Goal: Information Seeking & Learning: Learn about a topic

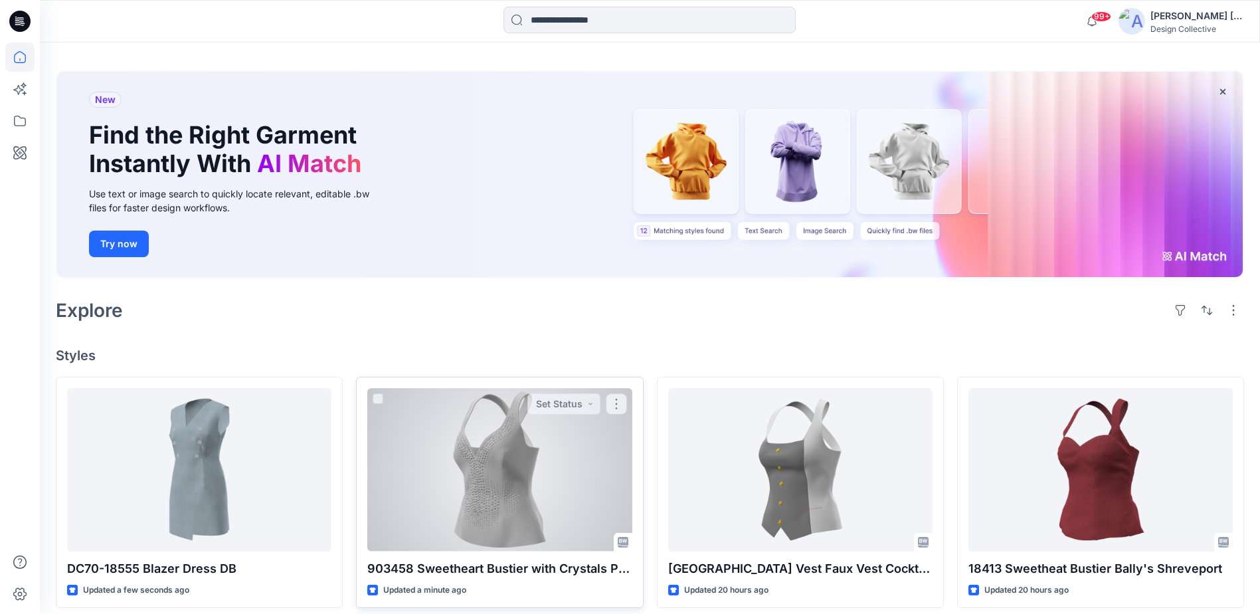
scroll to position [133, 0]
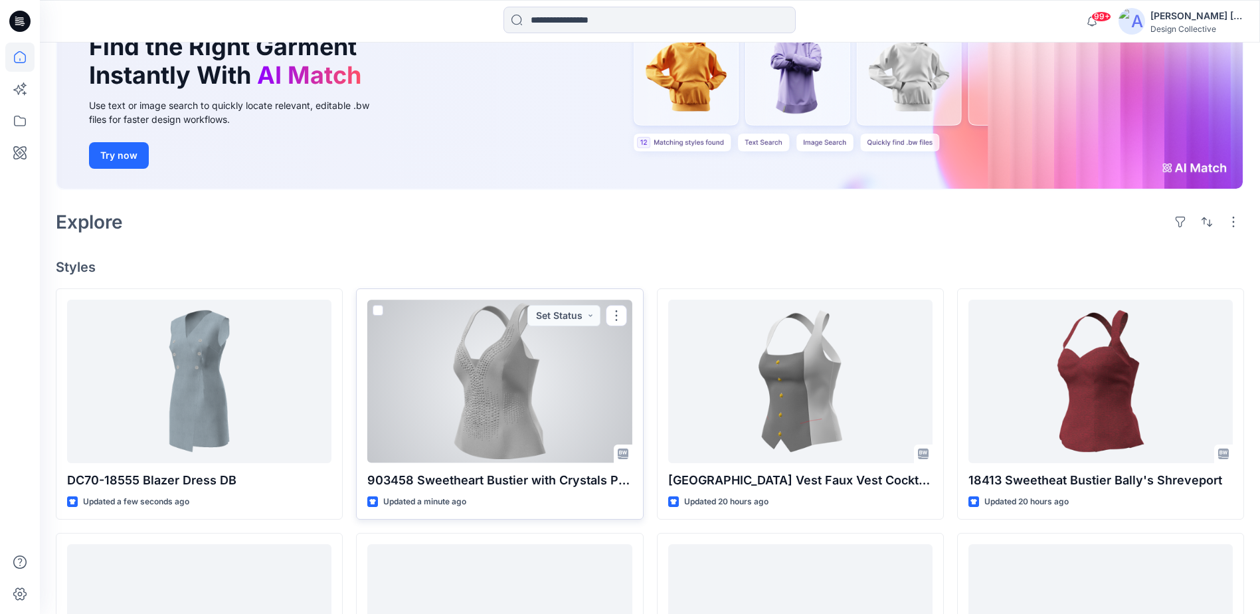
click at [425, 359] on div at bounding box center [499, 380] width 264 height 163
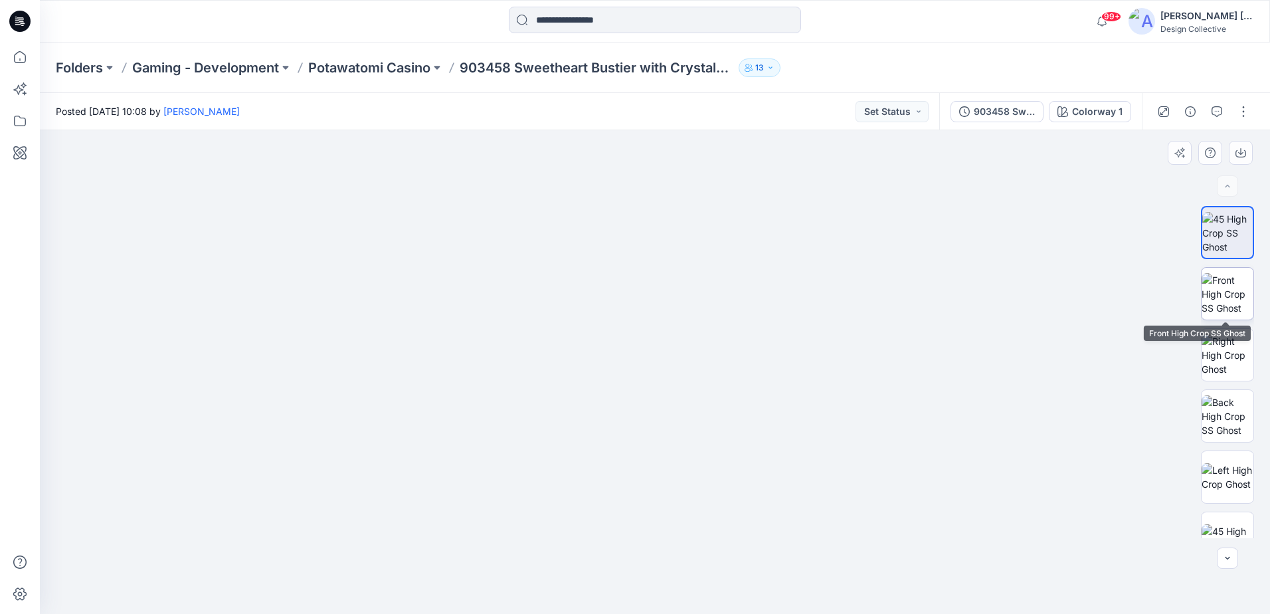
click at [1224, 301] on img at bounding box center [1227, 294] width 52 height 42
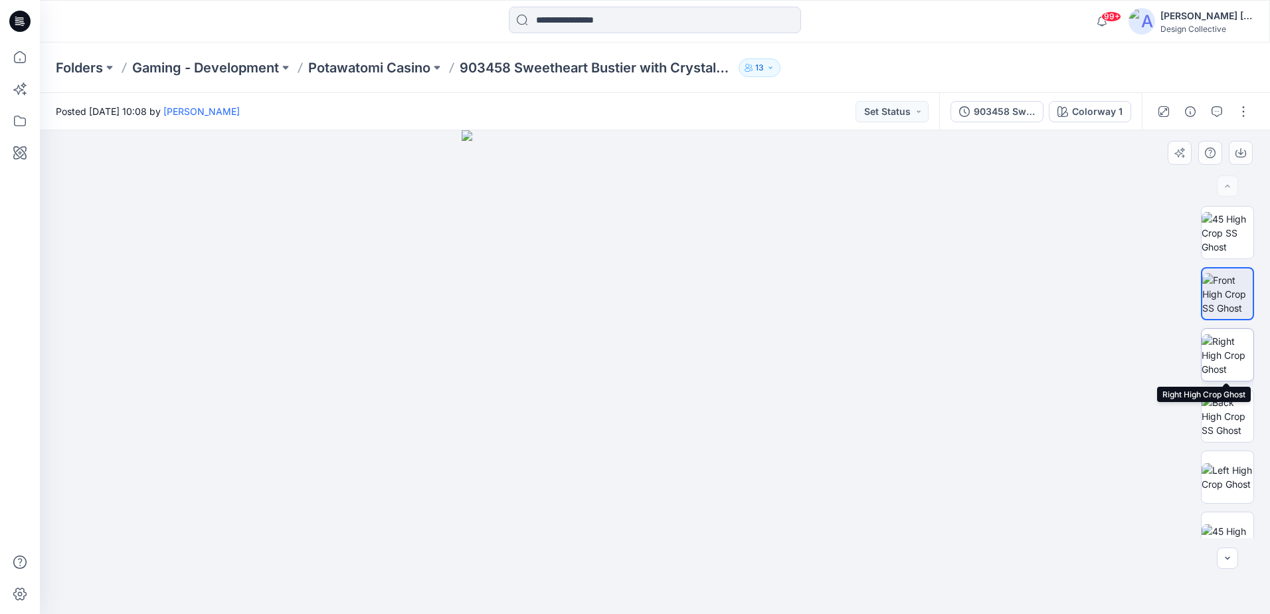
click at [1209, 356] on img at bounding box center [1227, 355] width 52 height 42
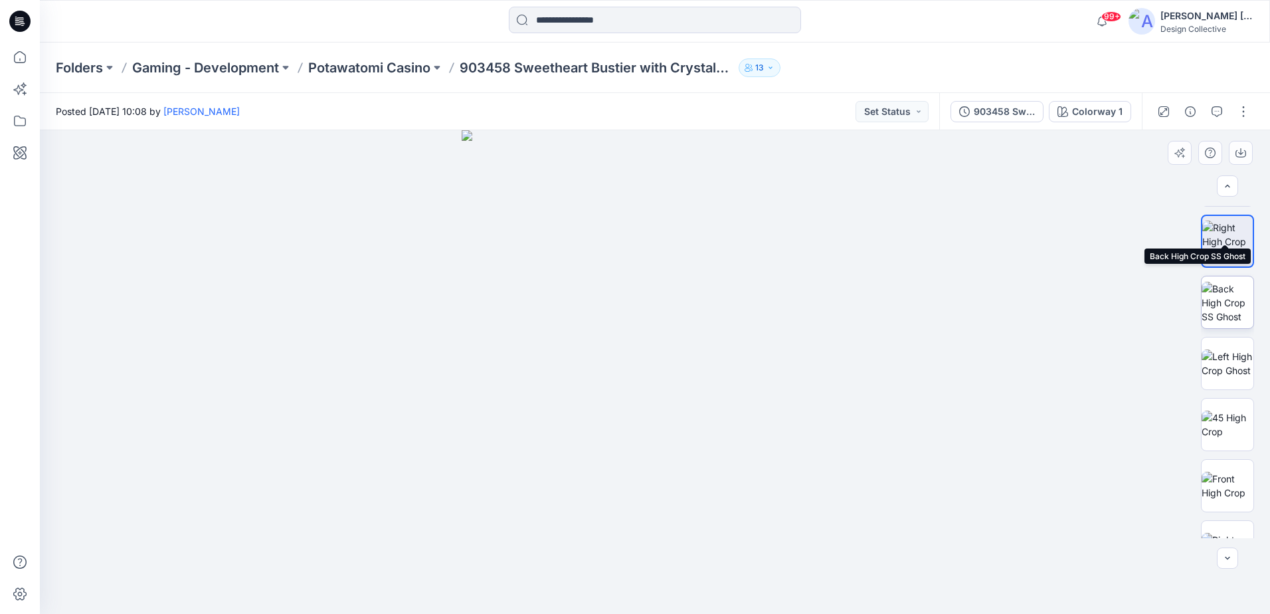
scroll to position [199, 0]
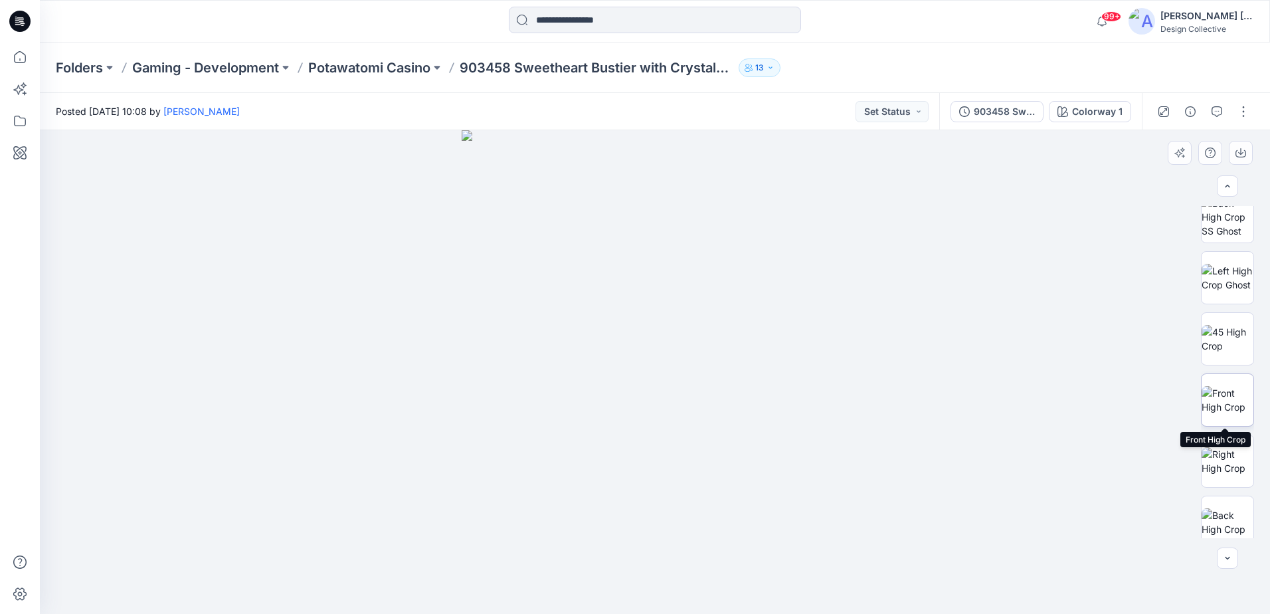
click at [1224, 386] on img at bounding box center [1227, 400] width 52 height 28
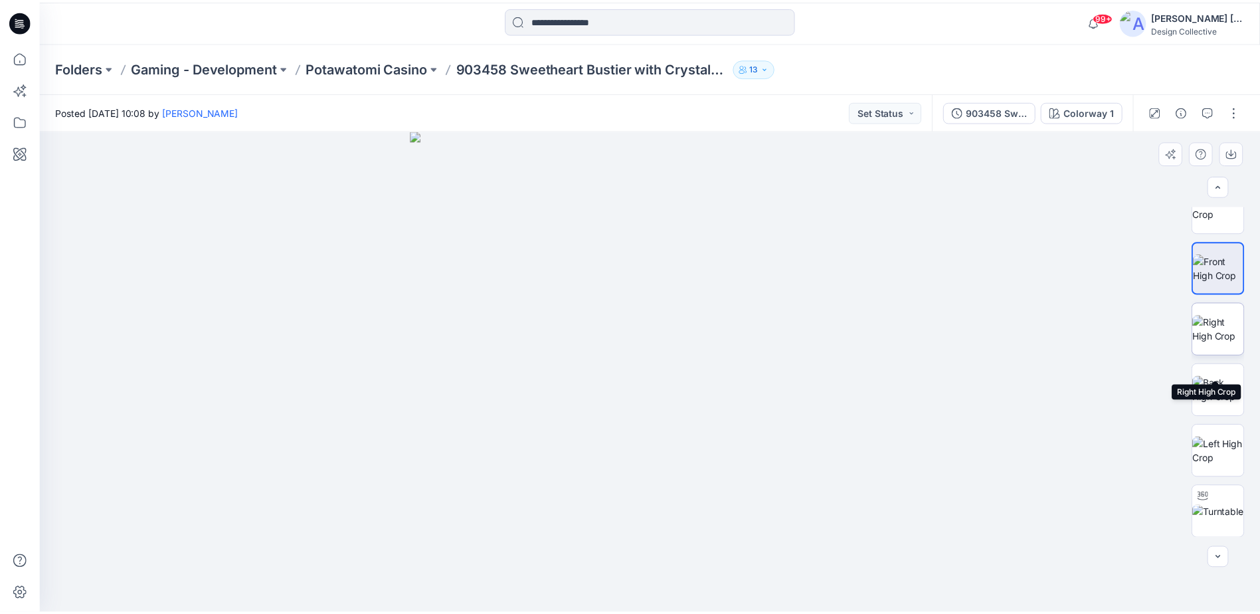
scroll to position [332, 0]
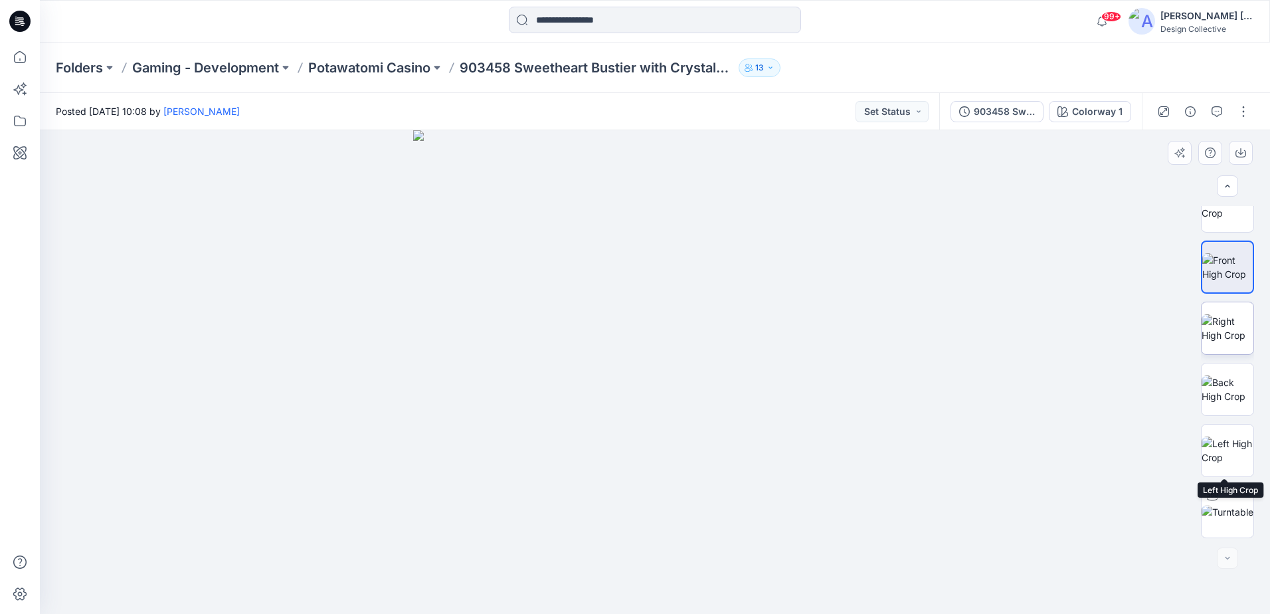
click at [1220, 451] on img at bounding box center [1227, 450] width 52 height 28
click at [1226, 394] on img at bounding box center [1227, 389] width 52 height 28
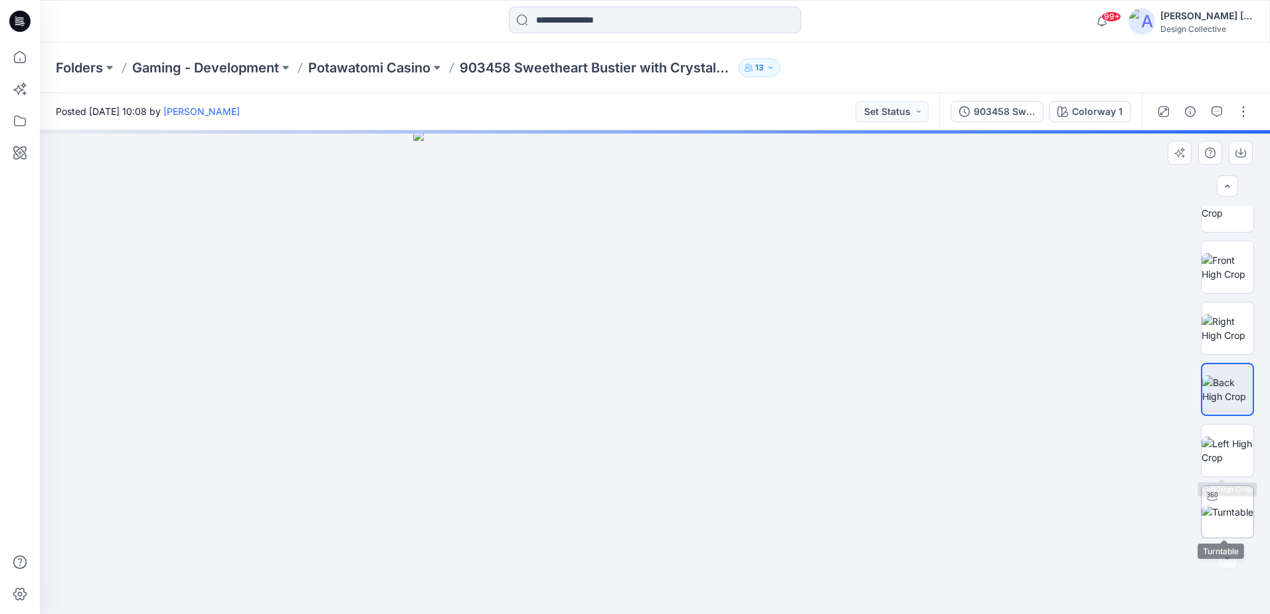
click at [1231, 515] on img at bounding box center [1227, 512] width 52 height 14
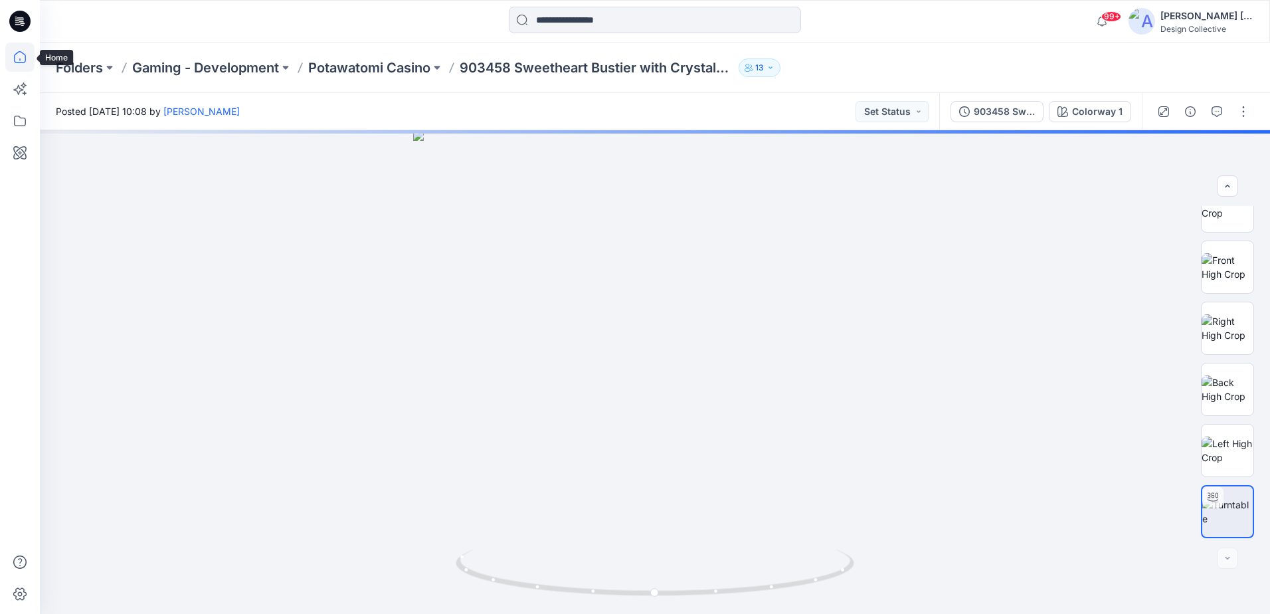
click at [18, 60] on icon at bounding box center [19, 56] width 29 height 29
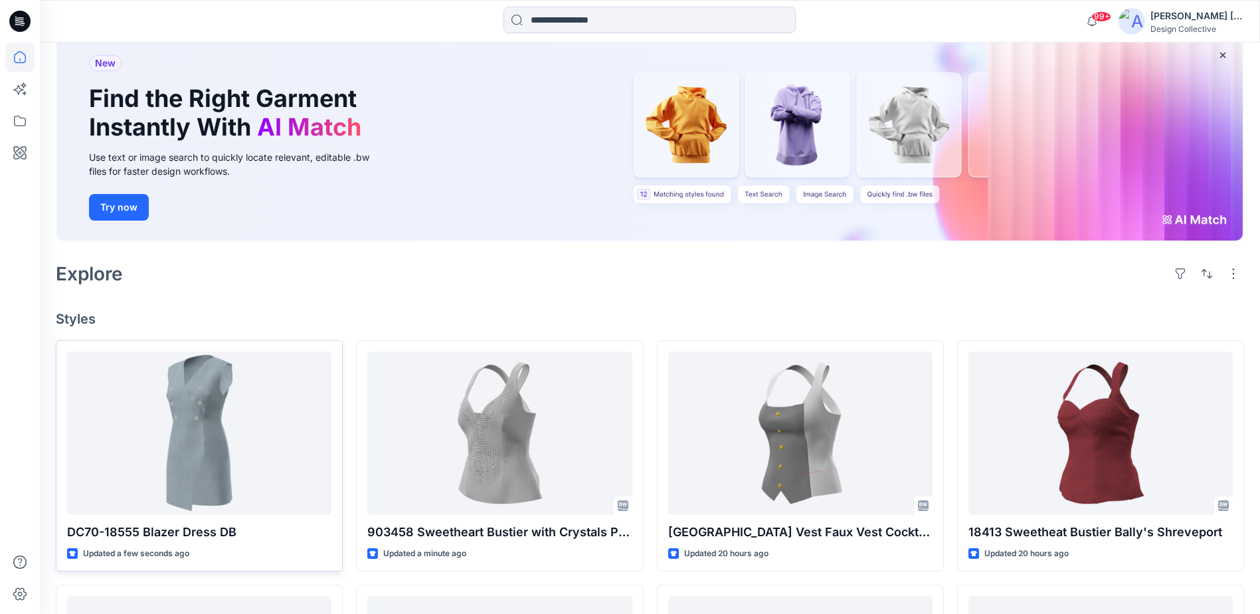
scroll to position [199, 0]
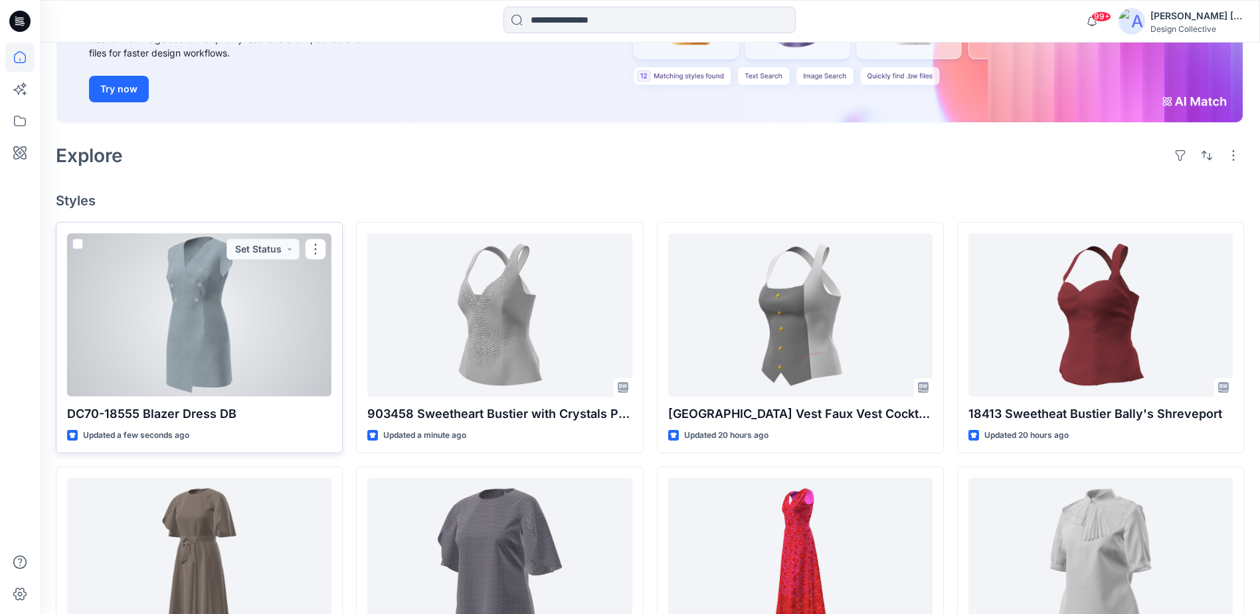
click at [194, 297] on div at bounding box center [199, 314] width 264 height 163
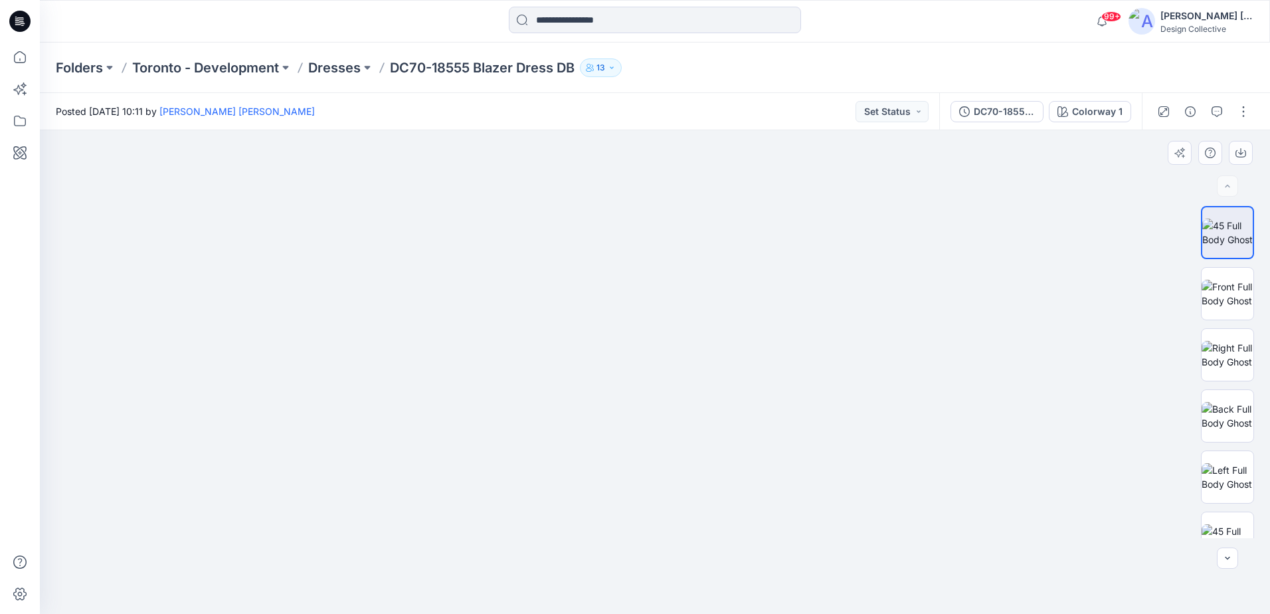
drag, startPoint x: 636, startPoint y: 264, endPoint x: 629, endPoint y: 457, distance: 193.3
click at [629, 457] on img at bounding box center [655, 275] width 1016 height 678
click at [1218, 280] on img at bounding box center [1227, 294] width 52 height 28
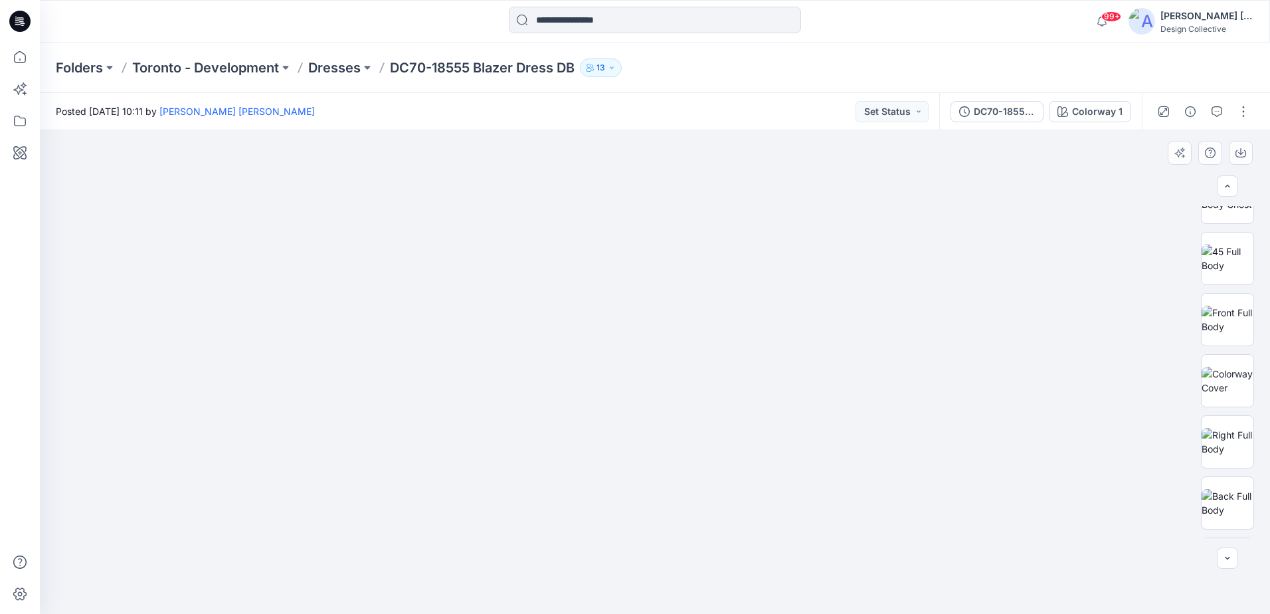
scroll to position [290, 0]
drag, startPoint x: 649, startPoint y: 272, endPoint x: 578, endPoint y: 389, distance: 137.7
click at [578, 389] on img at bounding box center [654, 341] width 673 height 543
drag, startPoint x: 702, startPoint y: 426, endPoint x: 681, endPoint y: 431, distance: 22.5
click at [681, 431] on img at bounding box center [655, 356] width 558 height 515
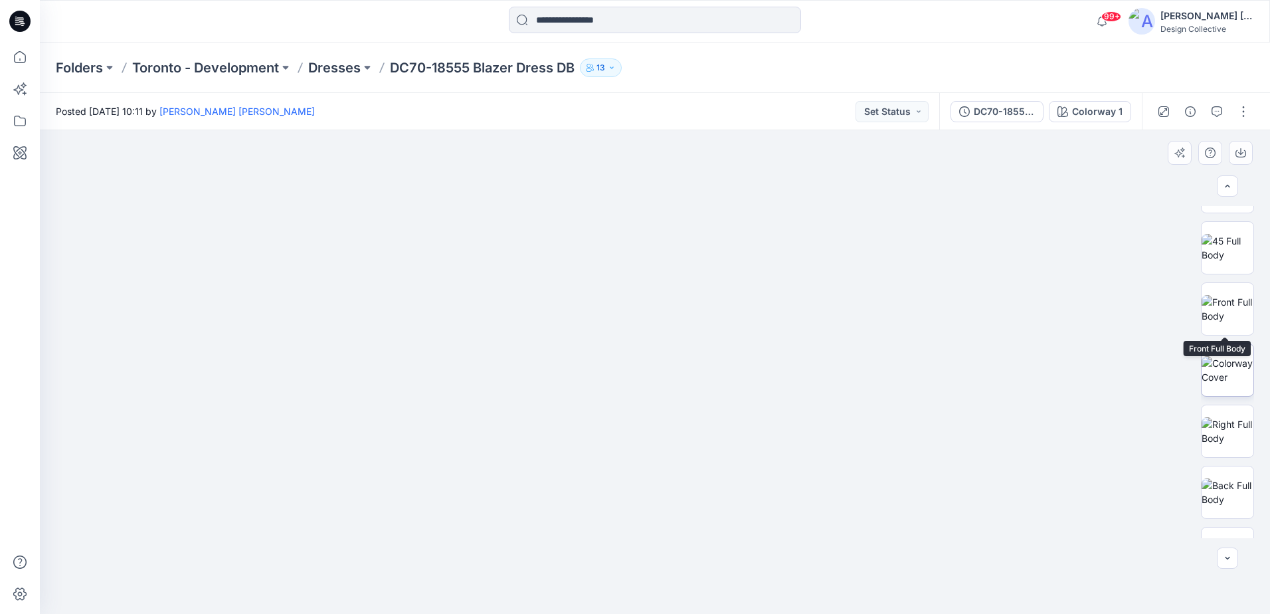
click at [1225, 369] on img at bounding box center [1227, 370] width 52 height 28
click at [1217, 404] on div at bounding box center [1226, 430] width 53 height 53
click at [1230, 499] on img at bounding box center [1227, 492] width 52 height 28
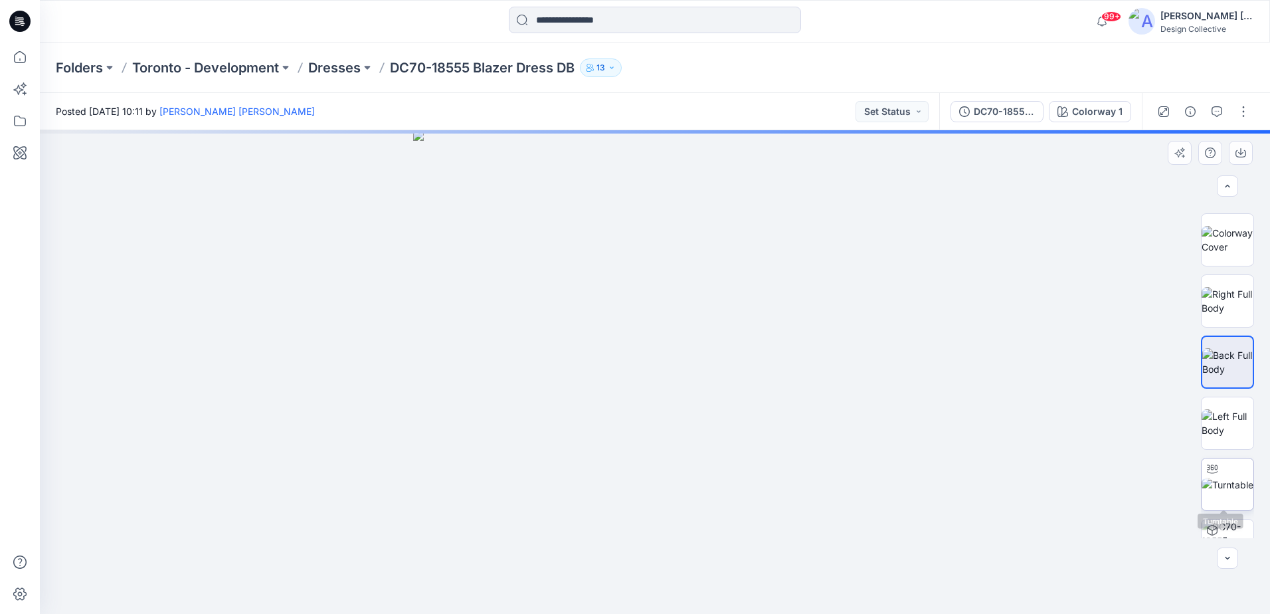
scroll to position [423, 0]
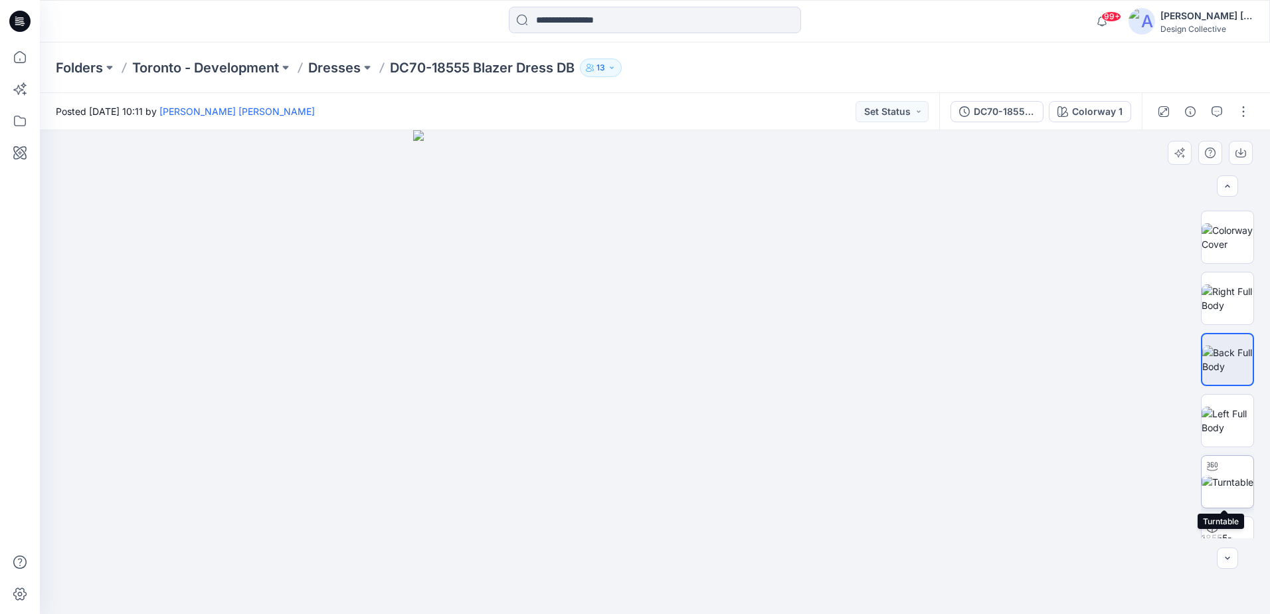
click at [1224, 475] on img at bounding box center [1227, 482] width 52 height 14
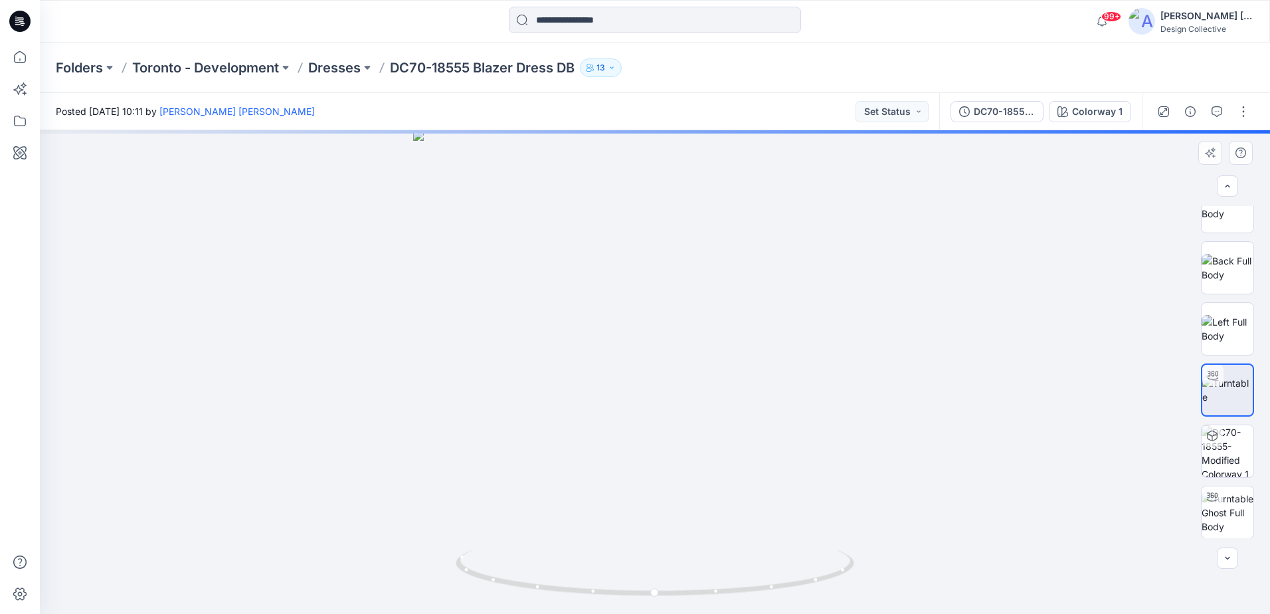
scroll to position [515, 0]
click at [1224, 476] on div at bounding box center [1226, 450] width 53 height 53
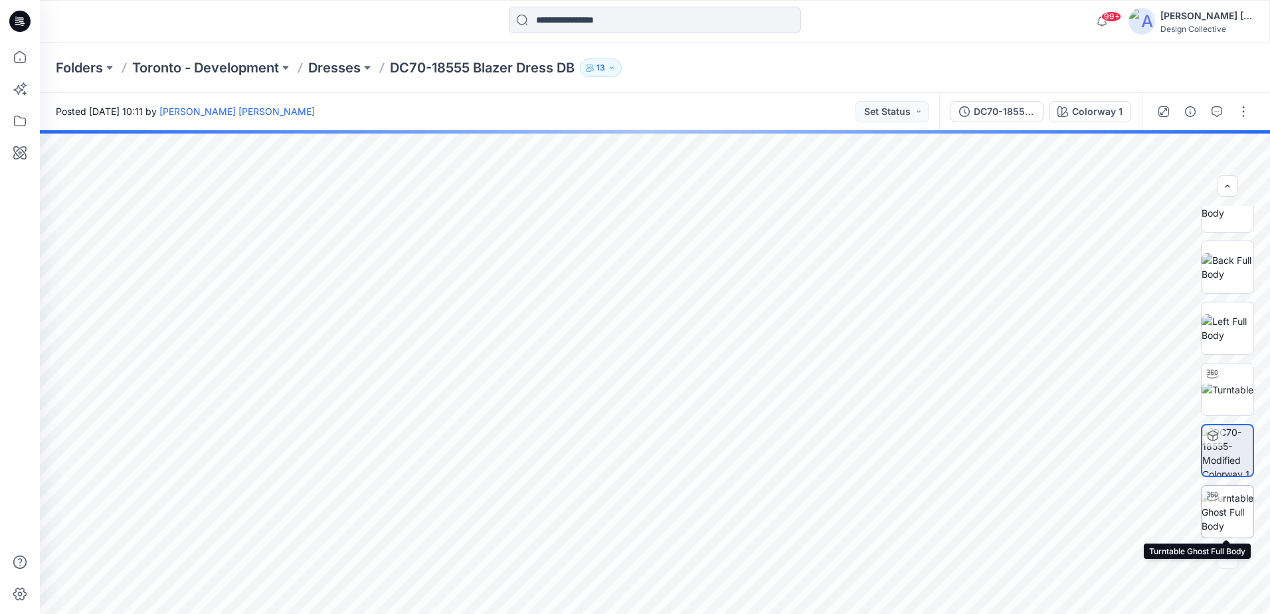
click at [1217, 499] on div at bounding box center [1211, 495] width 21 height 21
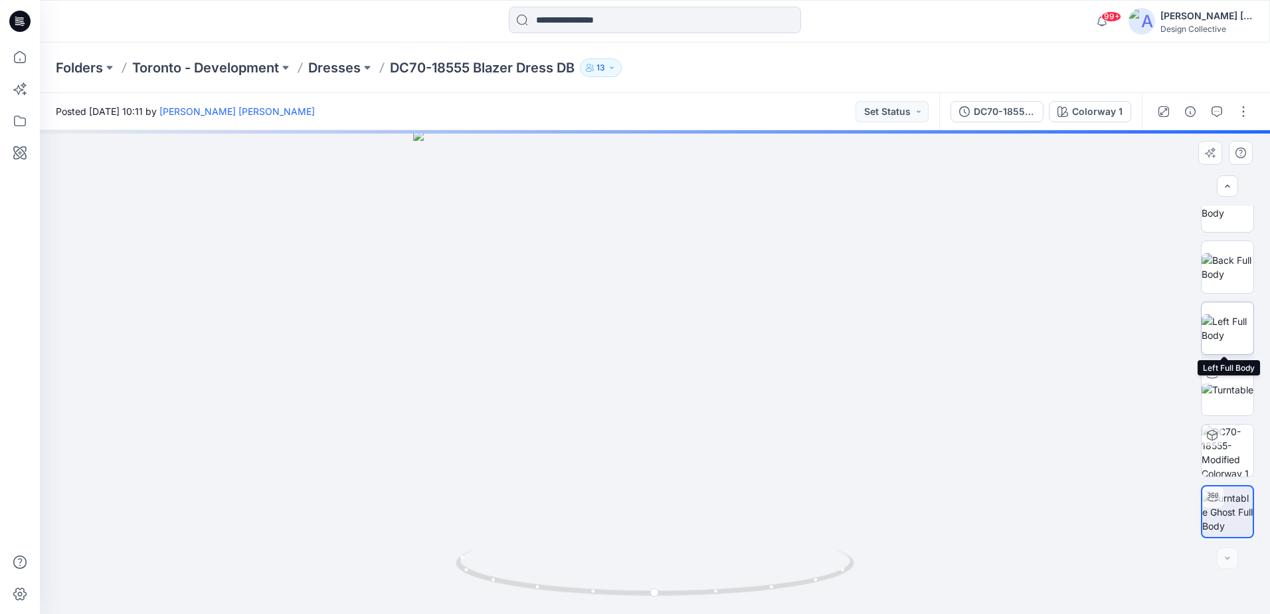
click at [1232, 331] on img at bounding box center [1227, 328] width 52 height 28
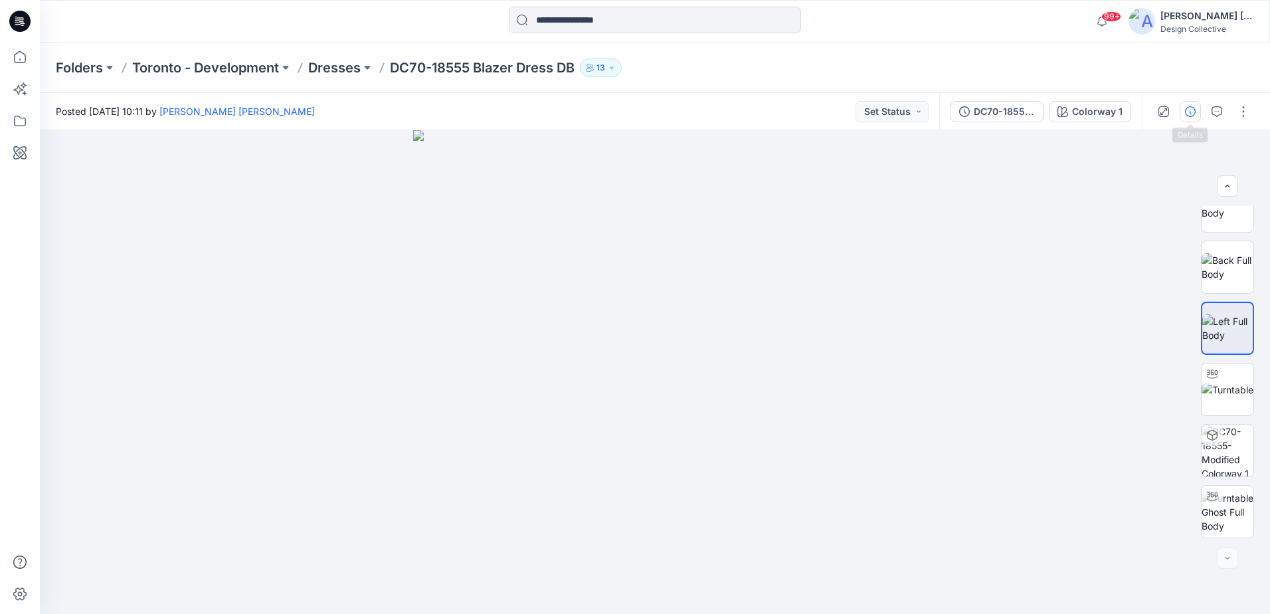
click at [1190, 111] on icon "button" at bounding box center [1190, 111] width 11 height 11
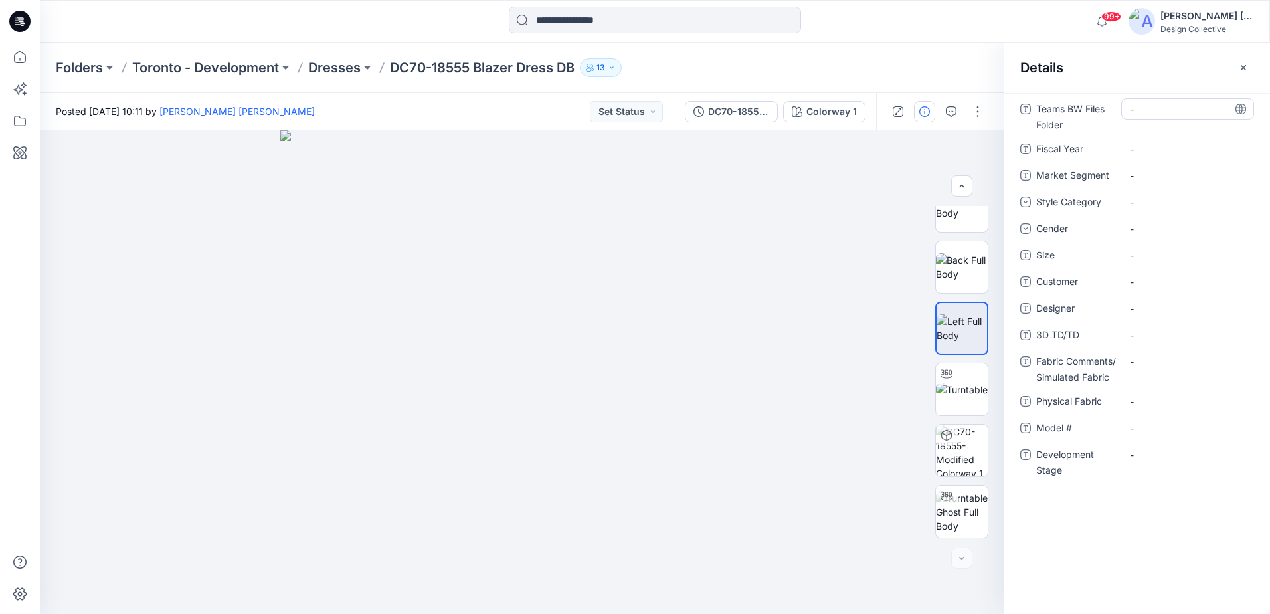
click at [1139, 118] on div "-" at bounding box center [1187, 108] width 133 height 21
click at [1143, 143] on Year "-" at bounding box center [1187, 149] width 116 height 14
click at [1133, 149] on textarea "*****" at bounding box center [1187, 148] width 133 height 21
type textarea "******"
click at [1166, 168] on div "-" at bounding box center [1187, 175] width 133 height 21
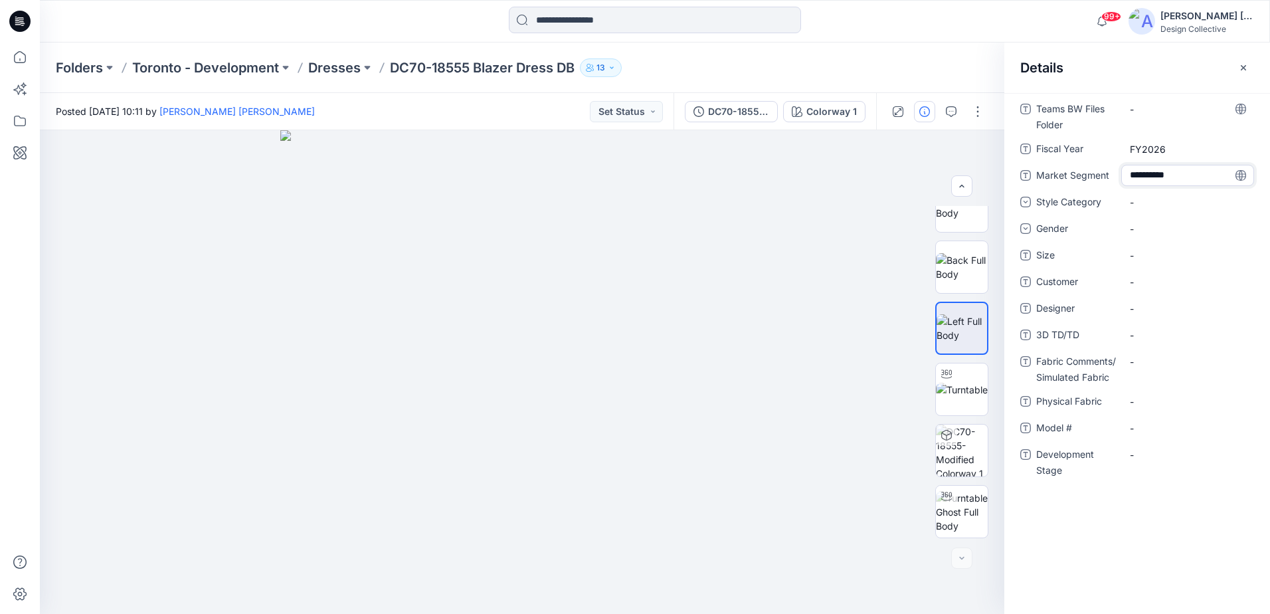
type textarea "**********"
click at [1153, 212] on div "-" at bounding box center [1187, 201] width 133 height 21
click at [1166, 316] on div "Dress" at bounding box center [1186, 324] width 127 height 27
click at [1165, 224] on div "-" at bounding box center [1187, 228] width 133 height 21
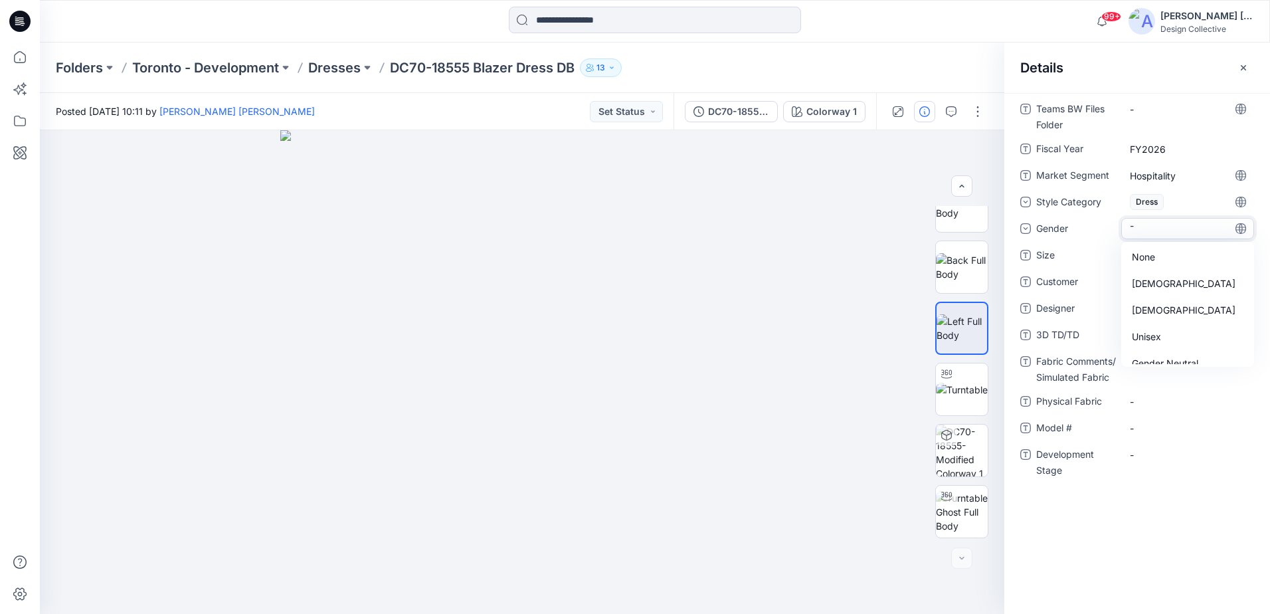
click at [1164, 307] on div "[DEMOGRAPHIC_DATA]" at bounding box center [1186, 310] width 127 height 27
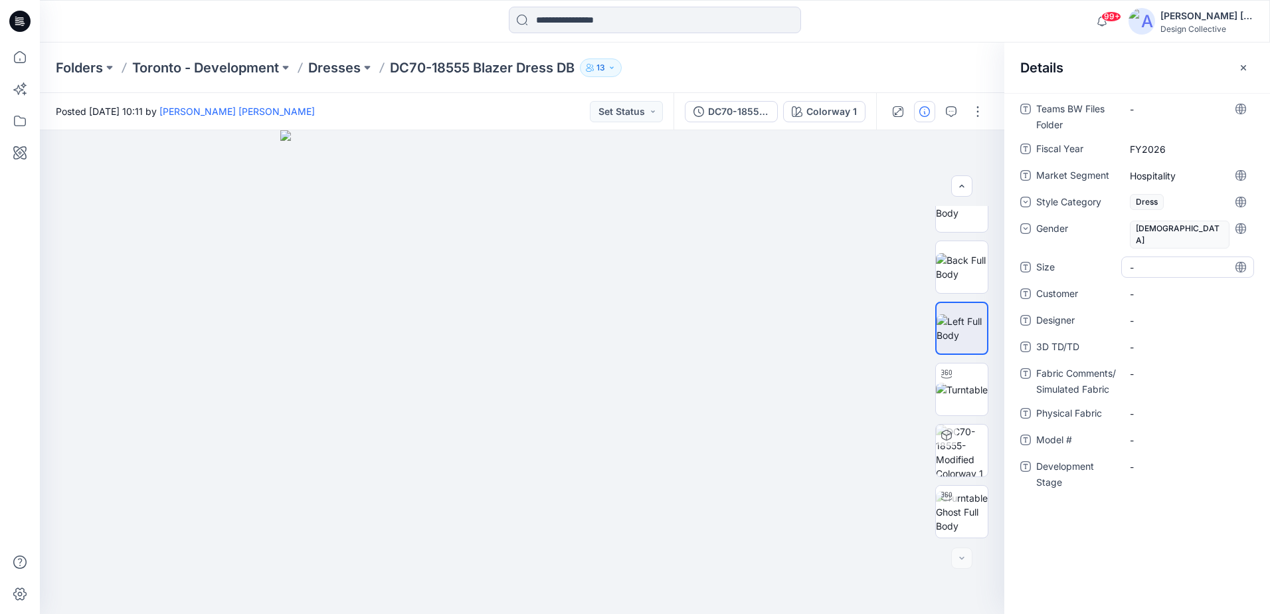
click at [1167, 261] on span "-" at bounding box center [1187, 267] width 116 height 14
type textarea "**********"
click at [1161, 283] on div "-" at bounding box center [1187, 293] width 133 height 21
click at [1167, 287] on span "-" at bounding box center [1187, 294] width 116 height 14
click at [1157, 321] on span "-" at bounding box center [1187, 328] width 116 height 14
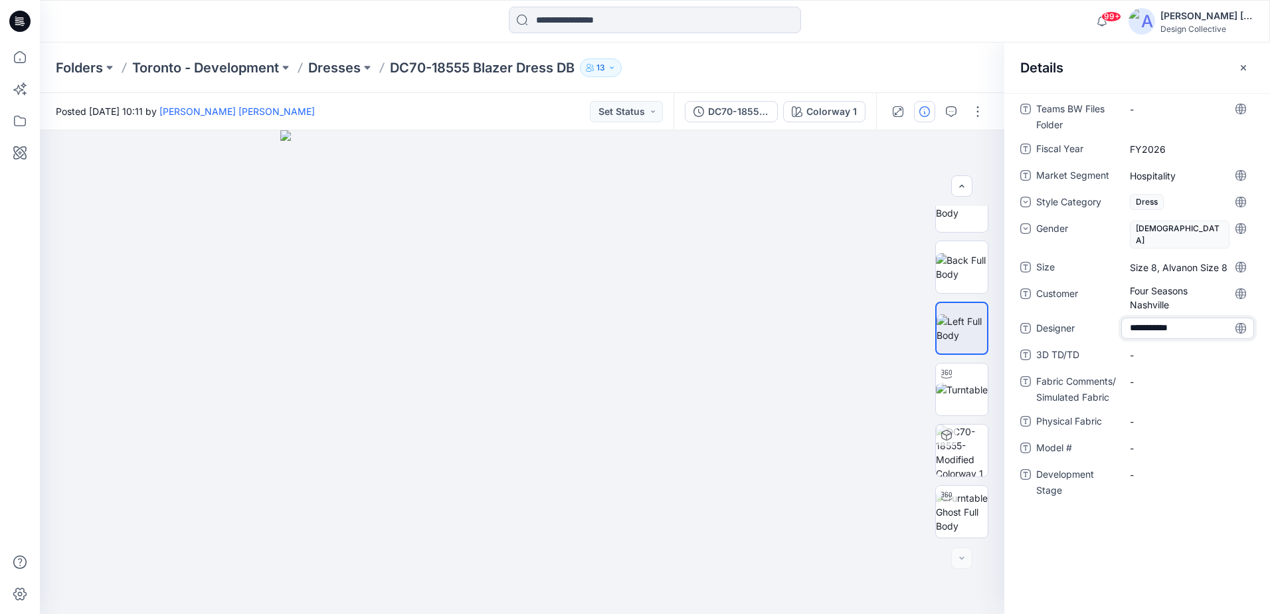
type textarea "**********"
click at [1157, 321] on span "[PERSON_NAME]" at bounding box center [1187, 328] width 116 height 14
click at [1157, 317] on textarea "**********" at bounding box center [1187, 327] width 133 height 21
type textarea "**********"
click at [1149, 349] on TD\/TD "-" at bounding box center [1187, 355] width 116 height 14
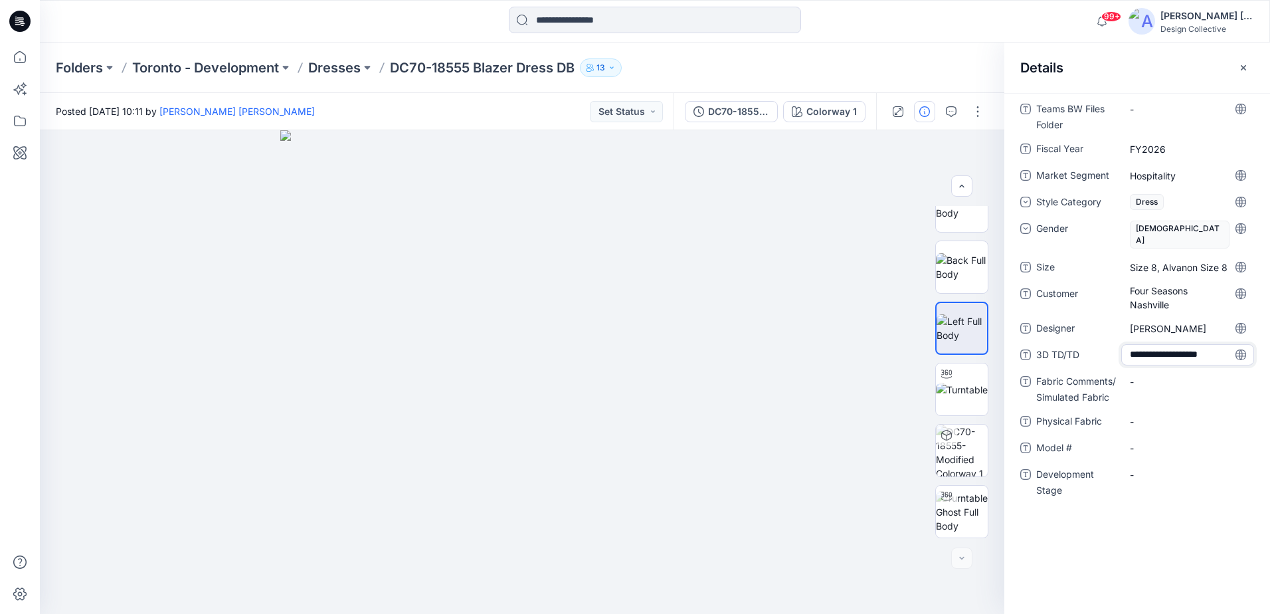
type textarea "**********"
click at [1144, 368] on div "Teams BW Files Folder - Fiscal Year FY2026 Market Segment Hospitality Style Cat…" at bounding box center [1137, 317] width 234 height 438
click at [1143, 396] on Fabric "-" at bounding box center [1187, 403] width 116 height 14
type textarea "*"
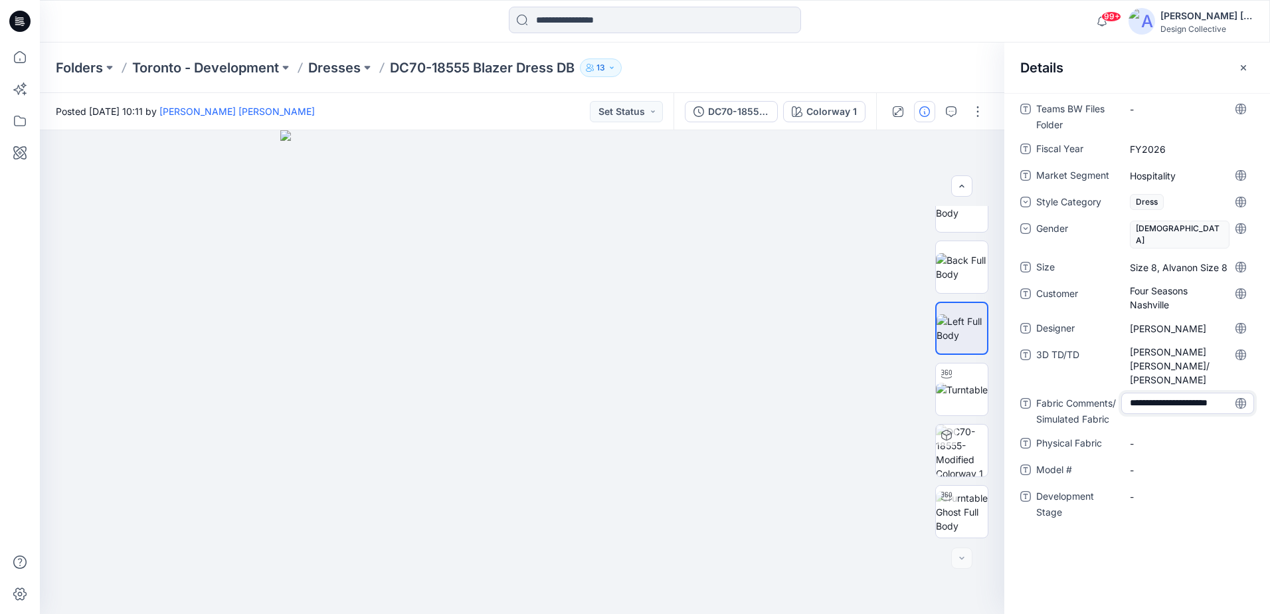
type textarea "**********"
click at [1151, 432] on div "-" at bounding box center [1187, 442] width 133 height 21
type textarea "********"
click at [1193, 436] on Fabric "WOV03785" at bounding box center [1187, 443] width 116 height 14
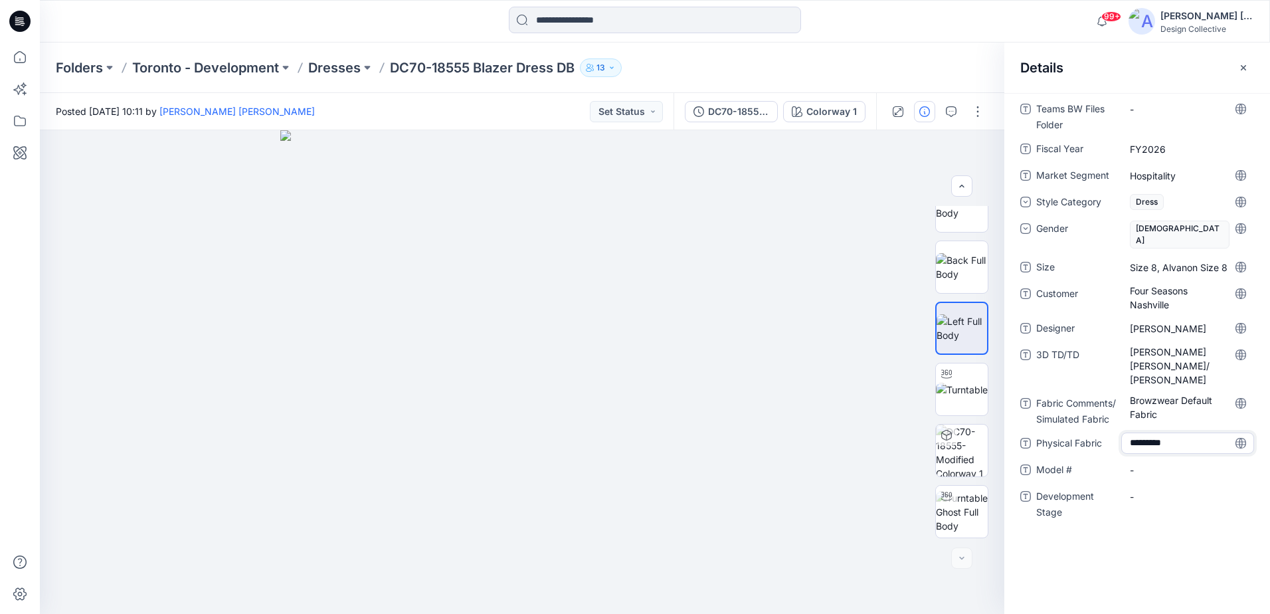
type textarea "**********"
click at [1187, 511] on Stage "-" at bounding box center [1187, 518] width 116 height 14
click at [1163, 481] on div "-" at bounding box center [1187, 491] width 133 height 21
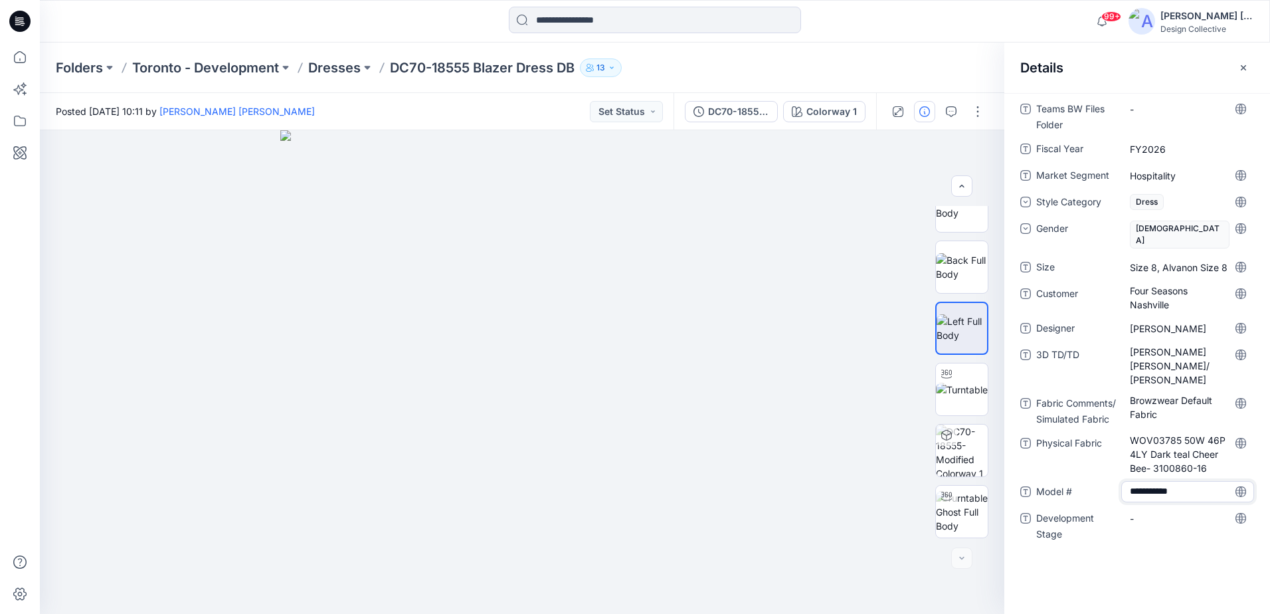
type textarea "**********"
click at [1154, 511] on Stage "-" at bounding box center [1187, 518] width 116 height 14
type textarea "*"
type textarea "**********"
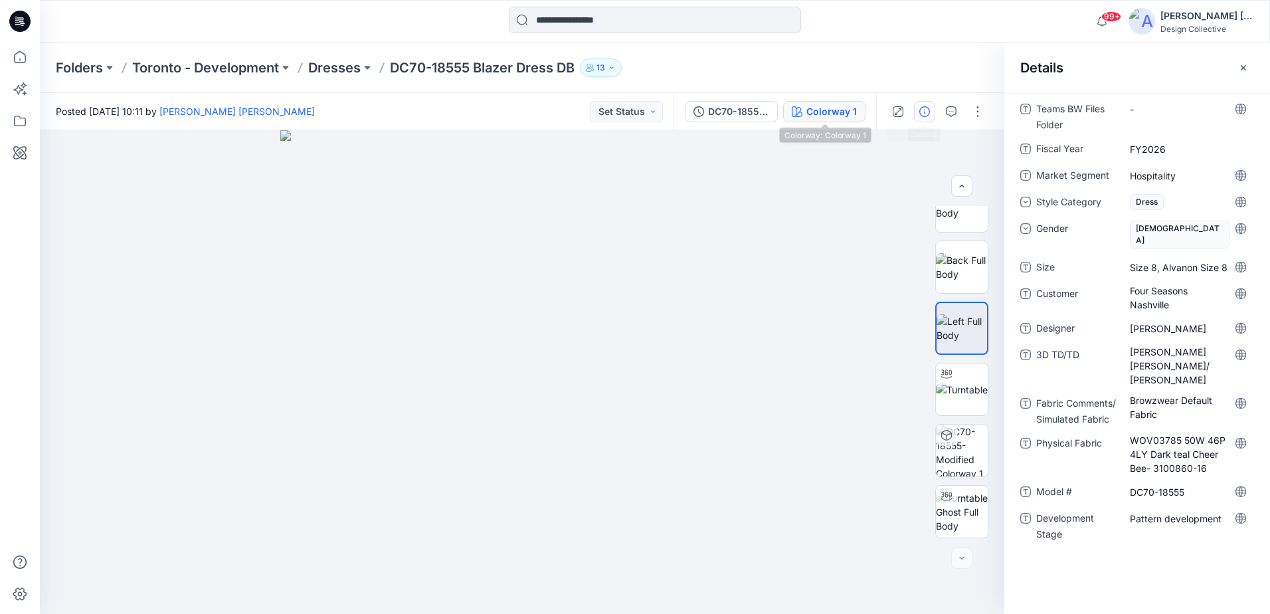
click at [841, 115] on div "Colorway 1" at bounding box center [831, 111] width 50 height 15
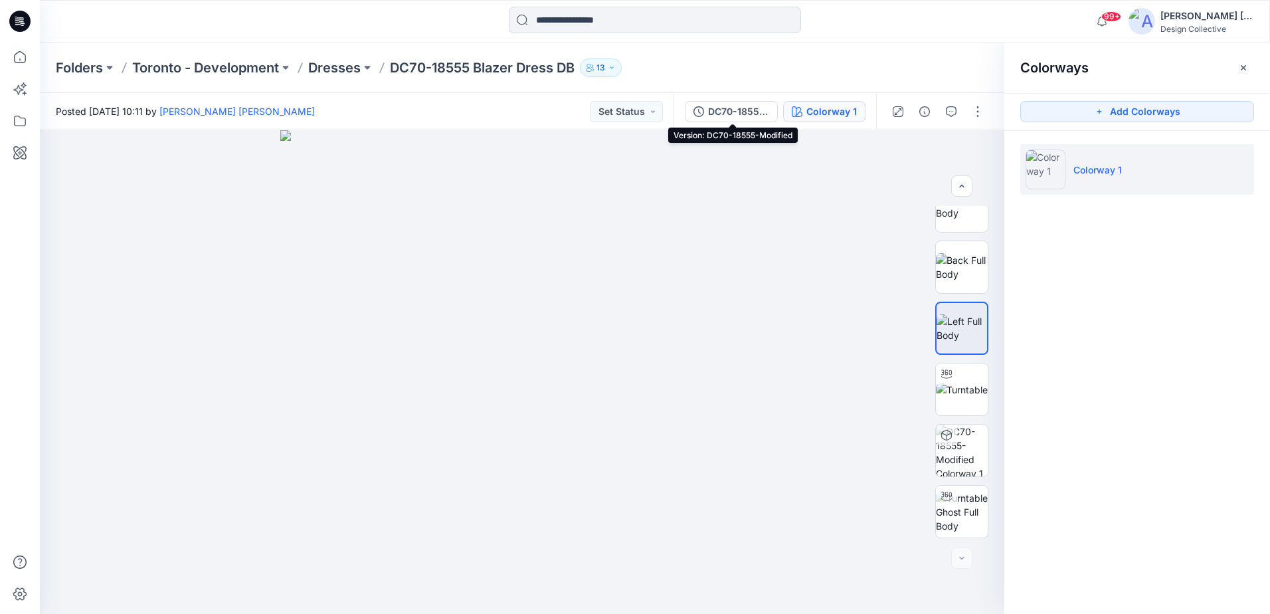
click at [584, 114] on div "Posted [DATE] 10:11 by [PERSON_NAME] [PERSON_NAME] Set Status" at bounding box center [356, 111] width 633 height 37
click at [615, 118] on button "Set Status" at bounding box center [626, 111] width 73 height 21
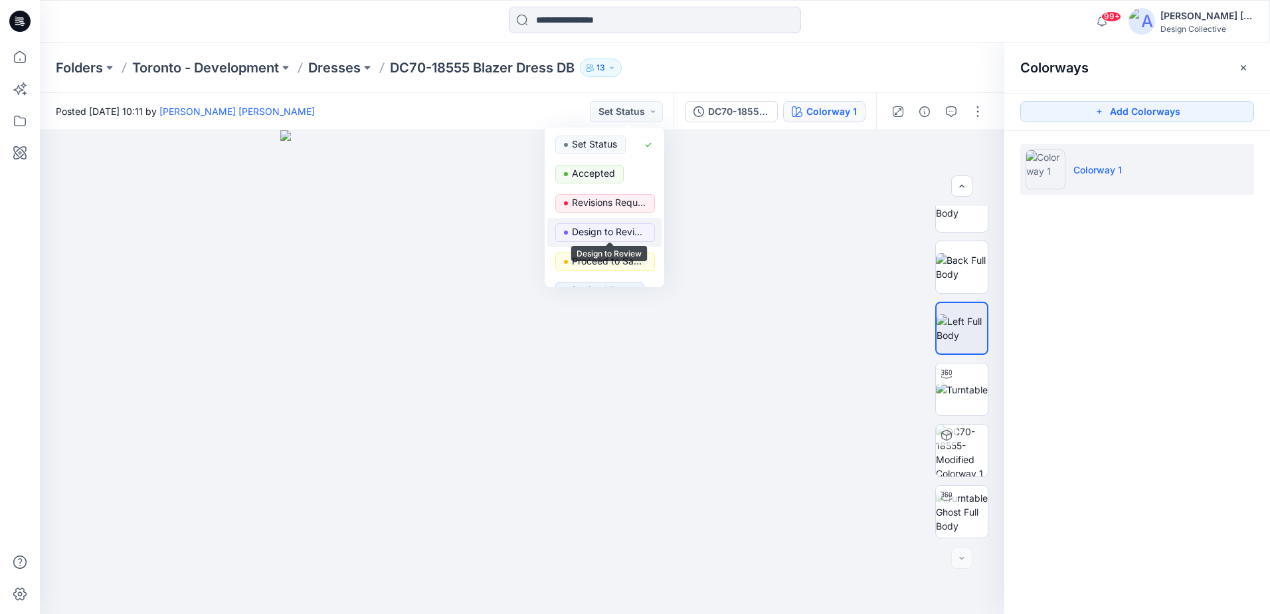
click at [629, 226] on p "Design to Review" at bounding box center [609, 231] width 74 height 17
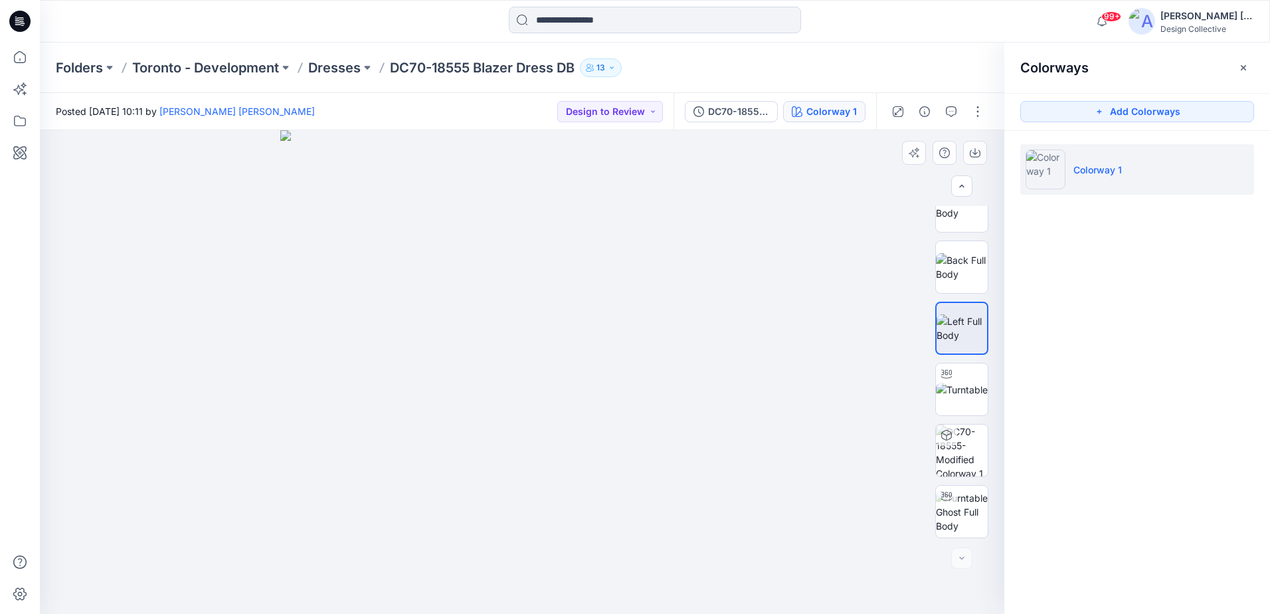
click at [852, 193] on div at bounding box center [522, 371] width 964 height 483
click at [953, 220] on img at bounding box center [962, 206] width 52 height 28
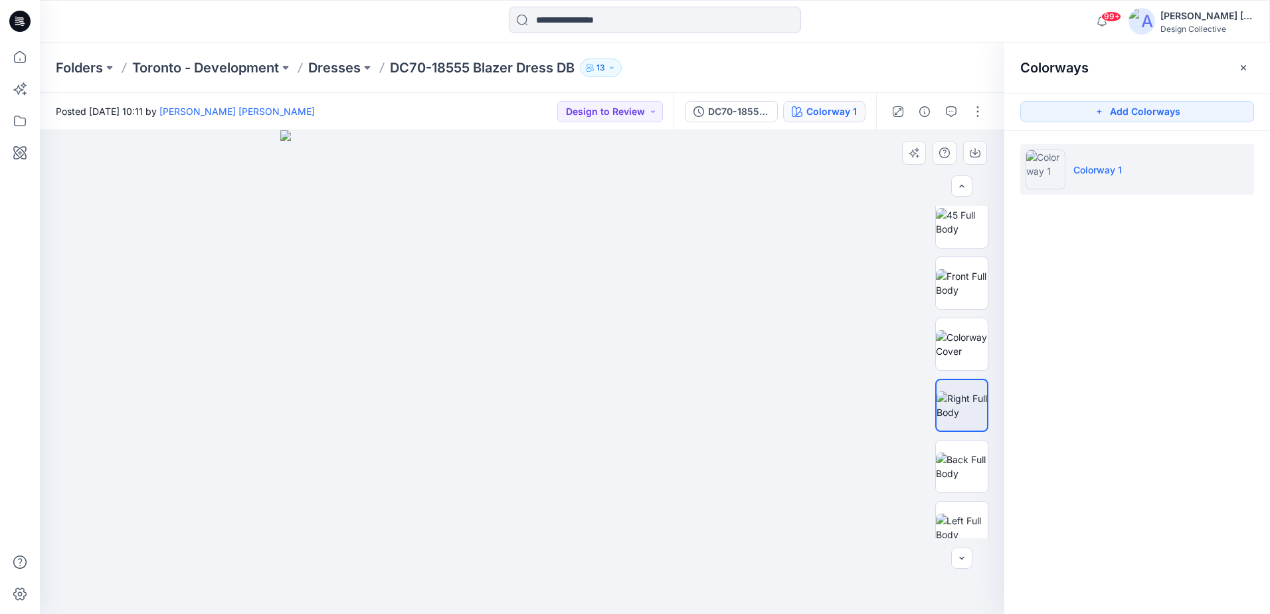
click at [953, 230] on img at bounding box center [962, 222] width 52 height 28
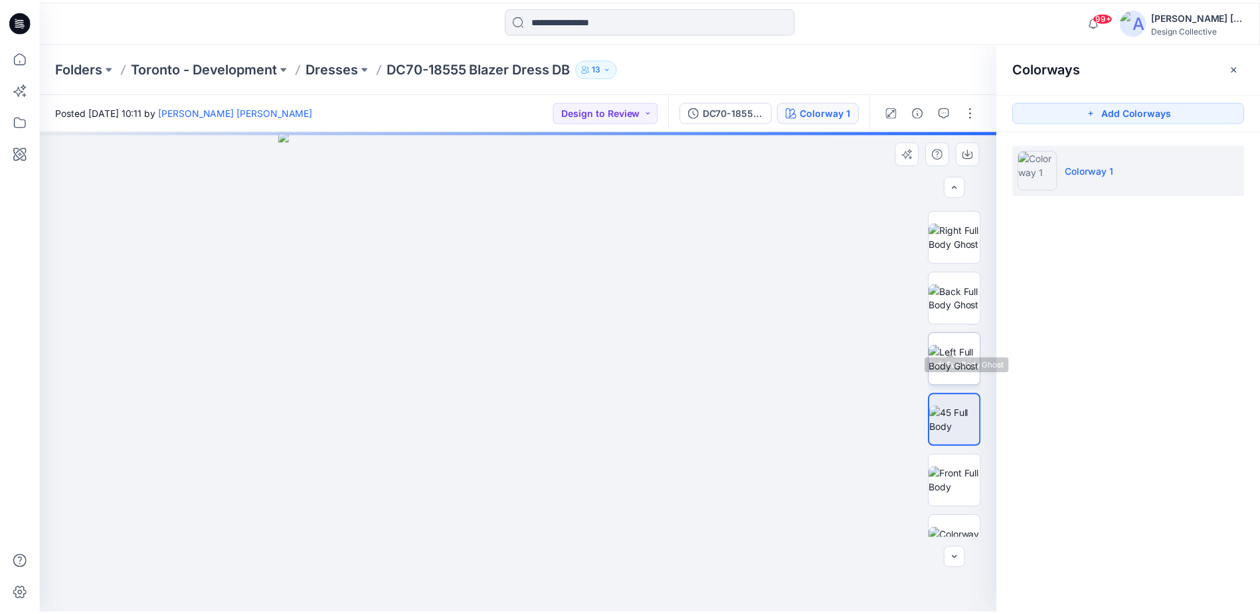
scroll to position [117, 0]
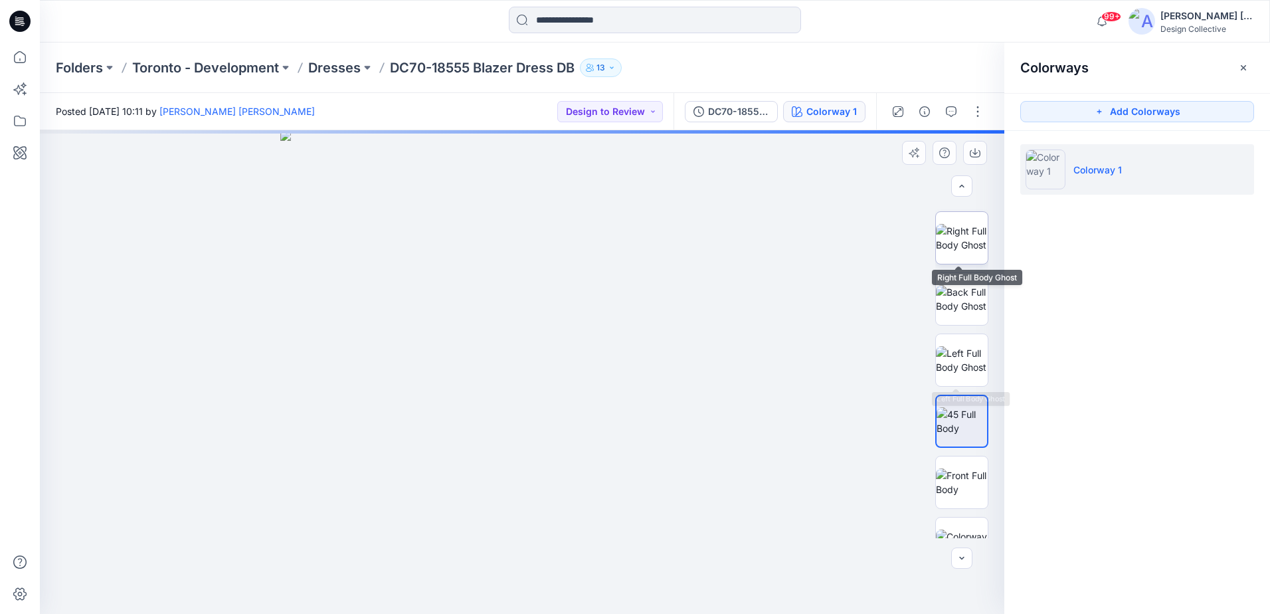
click at [957, 238] on img at bounding box center [962, 238] width 52 height 28
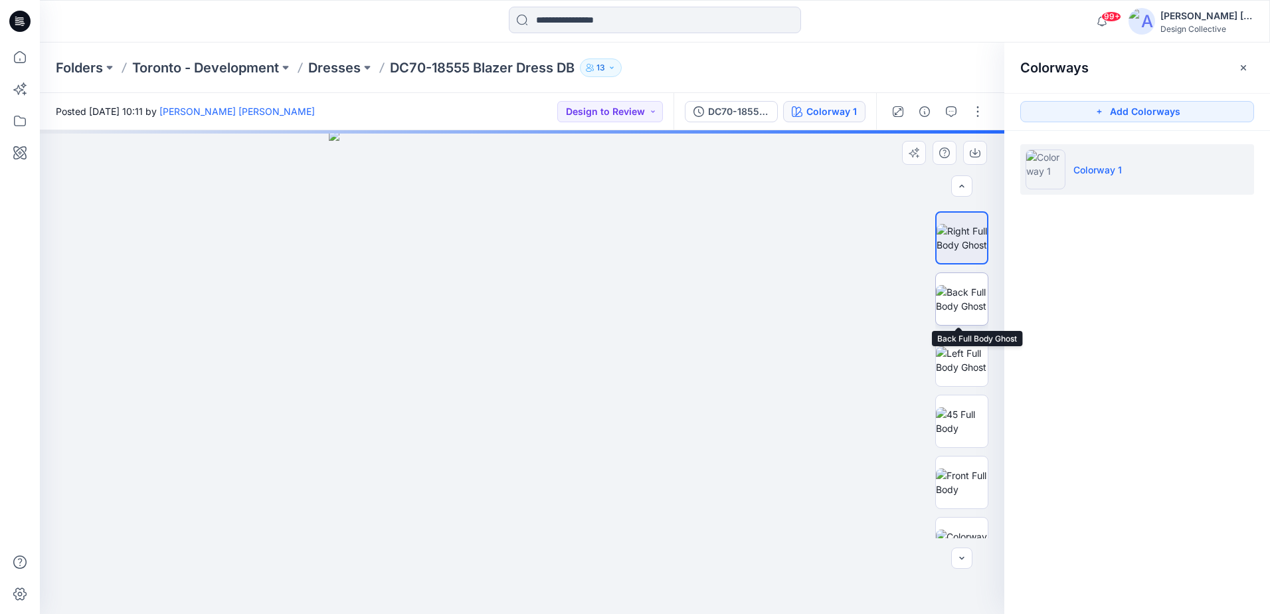
click at [958, 305] on img at bounding box center [962, 299] width 52 height 28
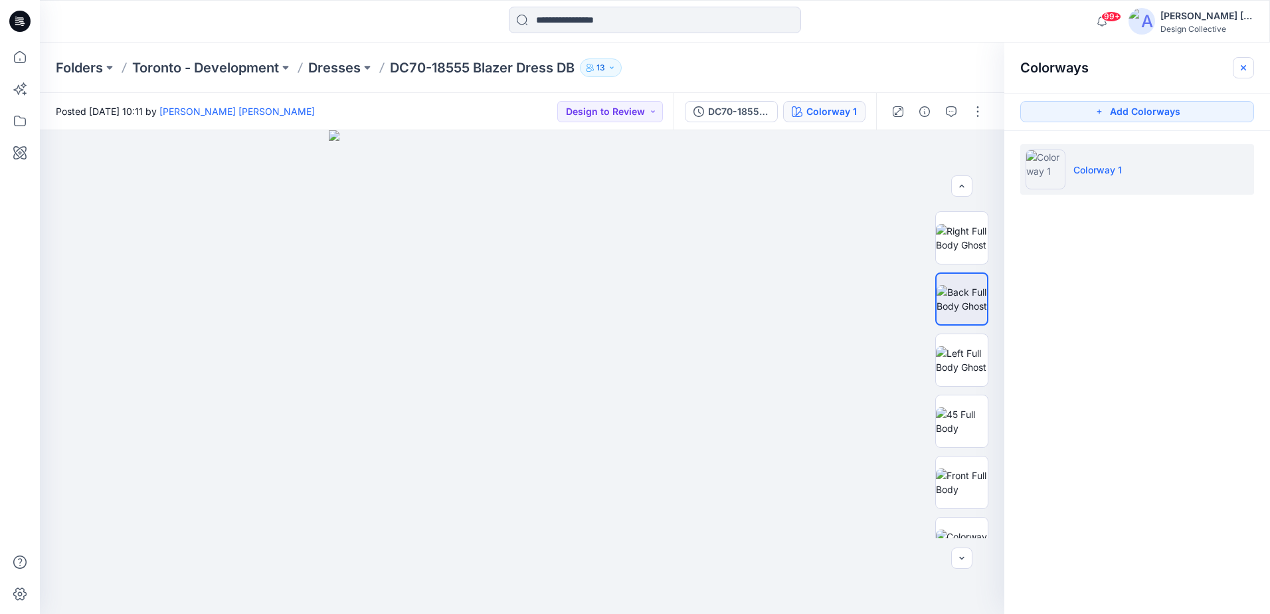
click at [1236, 72] on button "button" at bounding box center [1242, 67] width 21 height 21
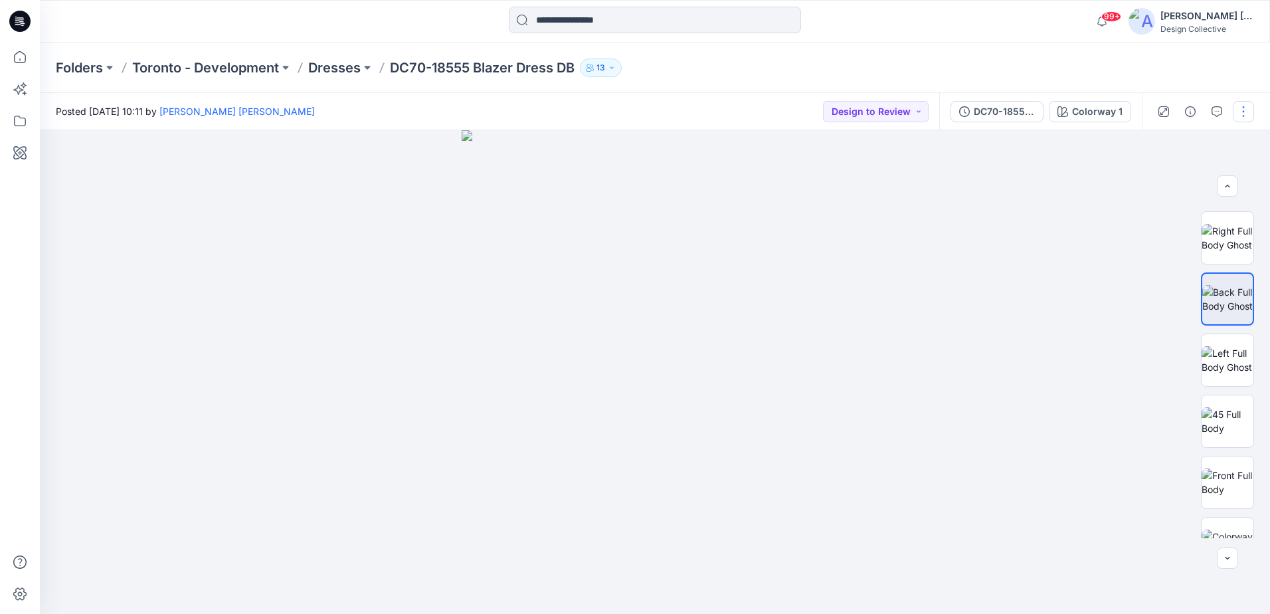
click at [1244, 108] on button "button" at bounding box center [1242, 111] width 21 height 21
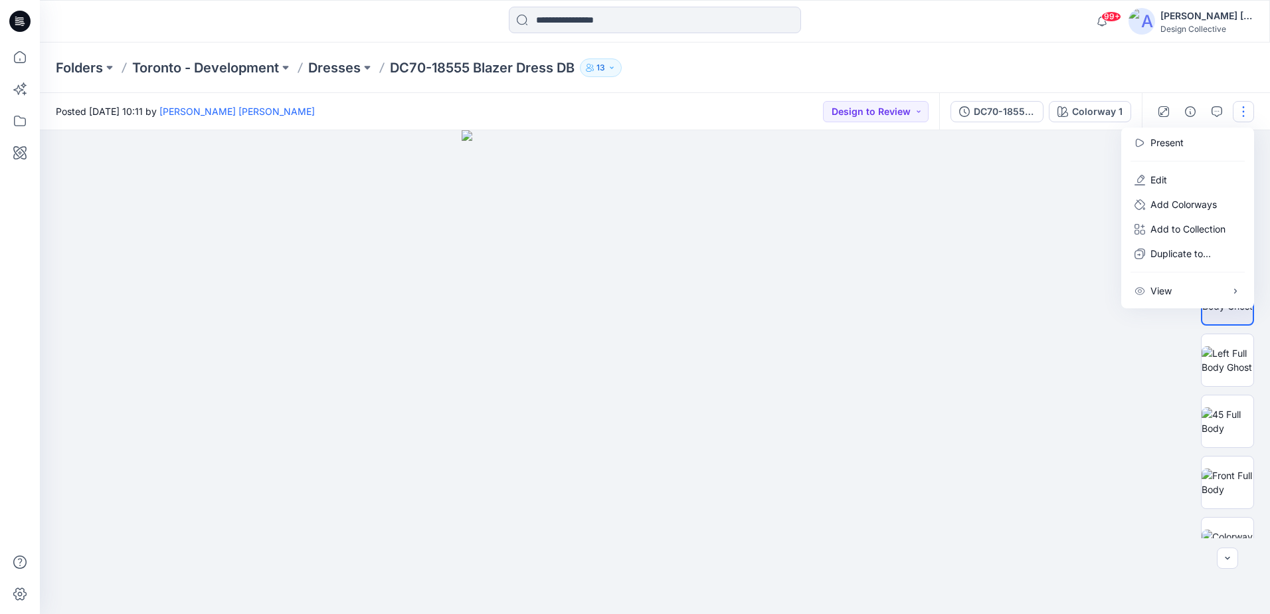
click at [1244, 108] on button "button" at bounding box center [1242, 111] width 21 height 21
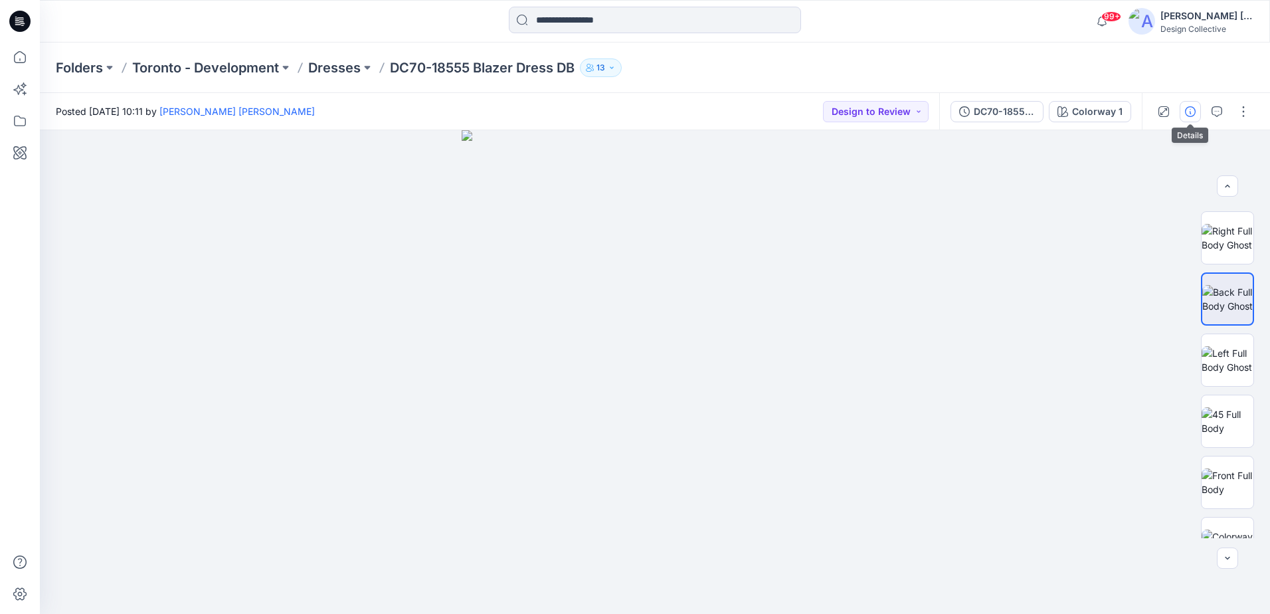
click at [1195, 106] on icon "button" at bounding box center [1190, 111] width 11 height 11
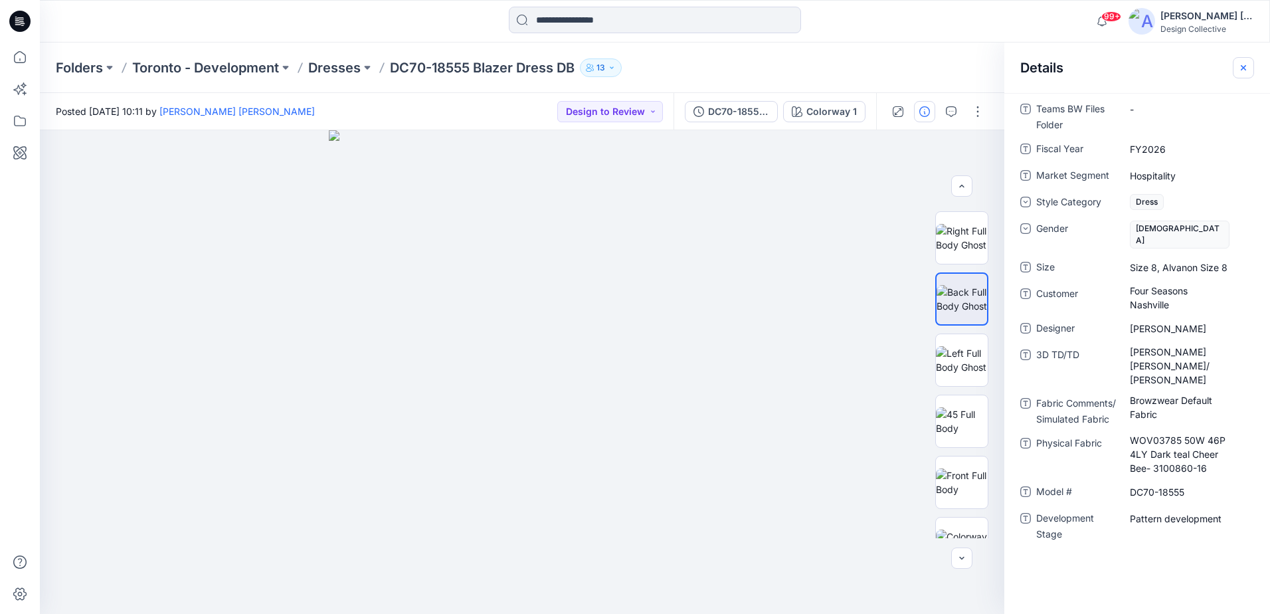
click at [1242, 76] on button "button" at bounding box center [1242, 67] width 21 height 21
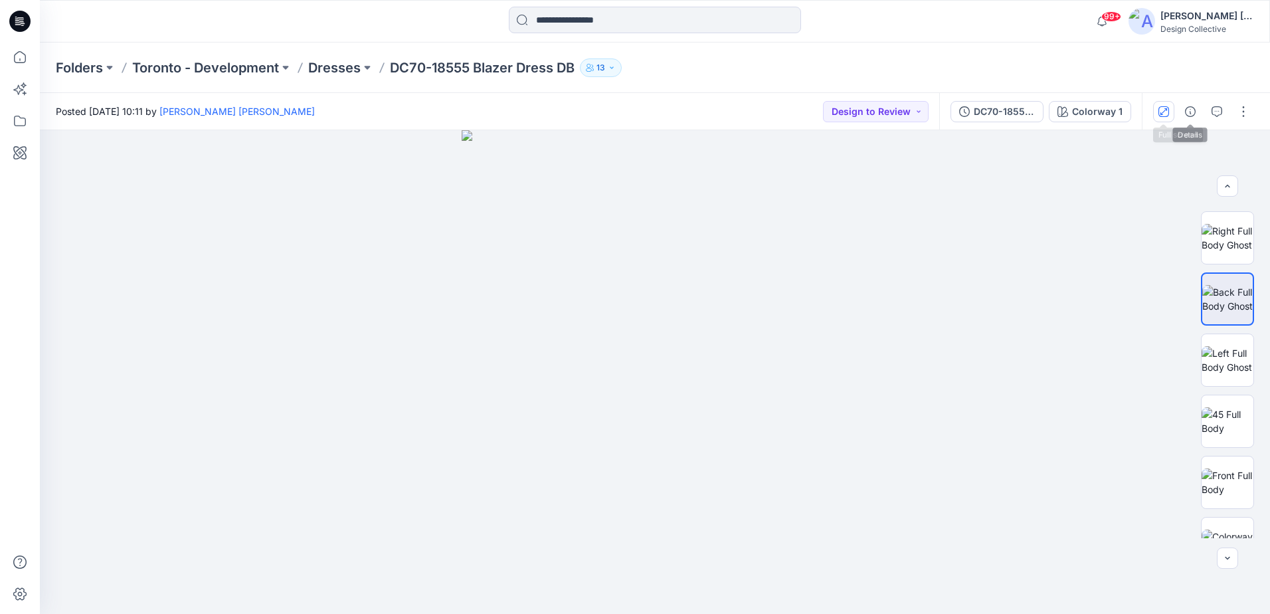
click at [1169, 110] on button "button" at bounding box center [1163, 111] width 21 height 21
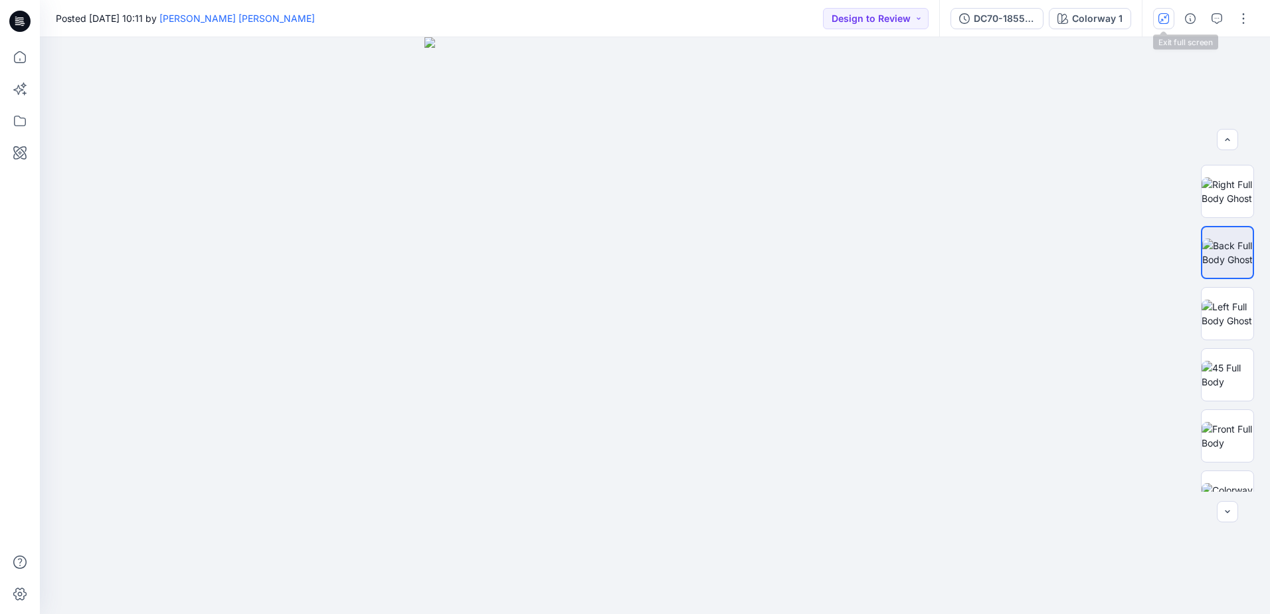
click at [1165, 21] on icon "button" at bounding box center [1163, 18] width 11 height 11
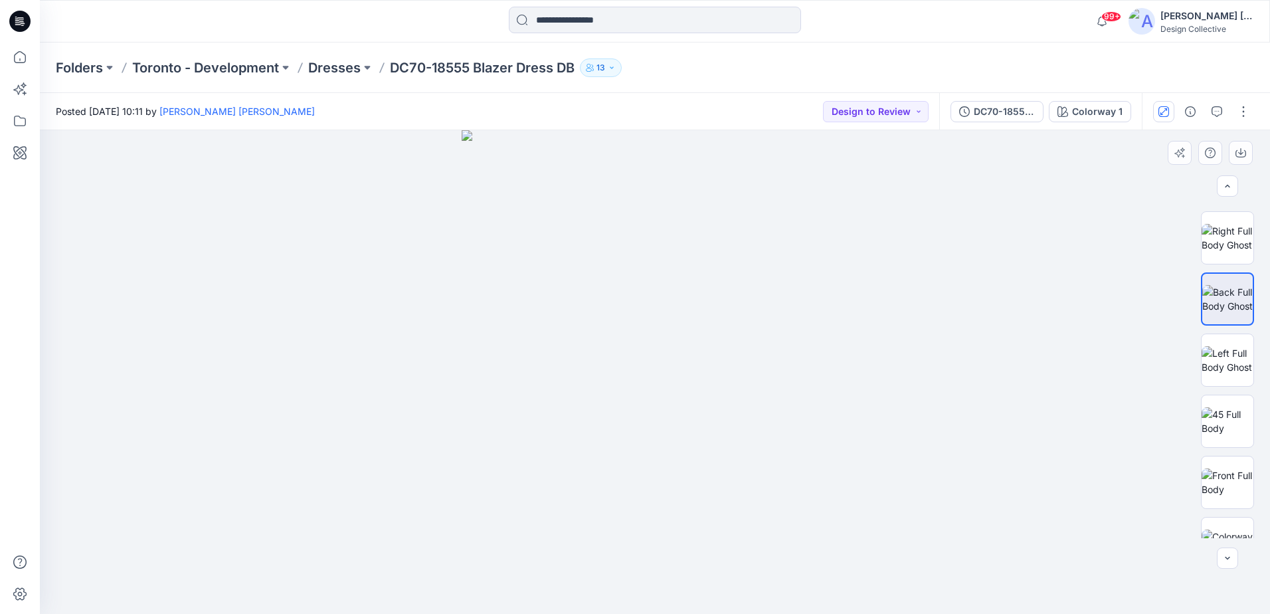
click at [787, 242] on img at bounding box center [654, 371] width 386 height 483
click at [715, 261] on img at bounding box center [654, 371] width 386 height 483
click at [1213, 235] on img at bounding box center [1227, 238] width 52 height 28
click at [1183, 153] on icon "button" at bounding box center [1179, 152] width 11 height 11
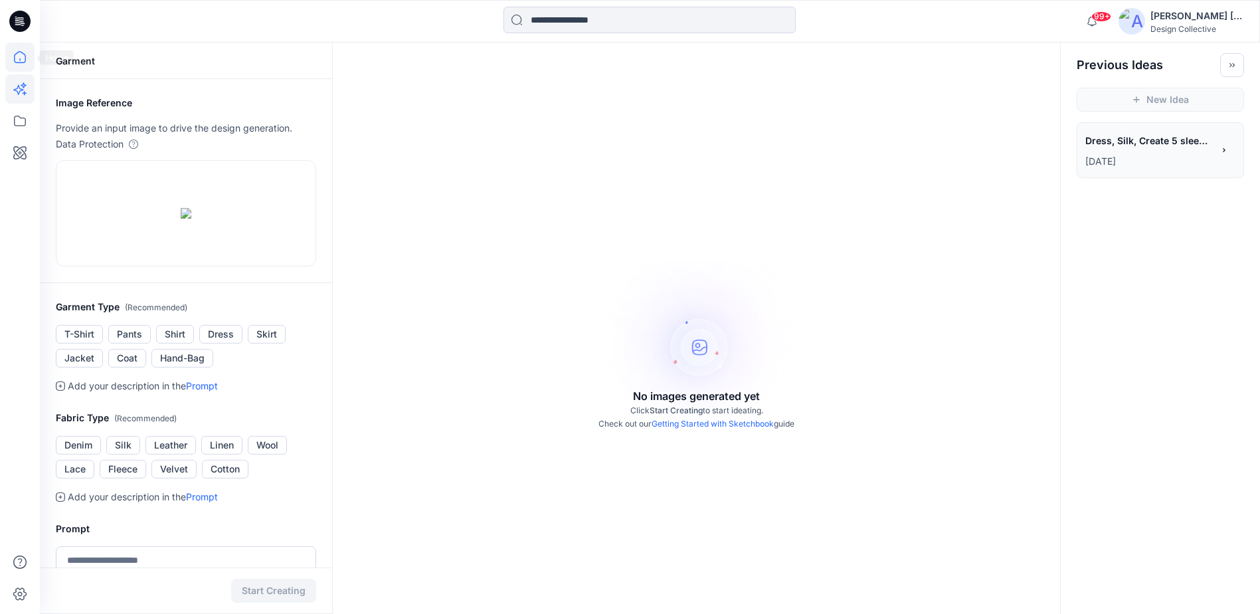
click at [29, 54] on icon at bounding box center [19, 56] width 29 height 29
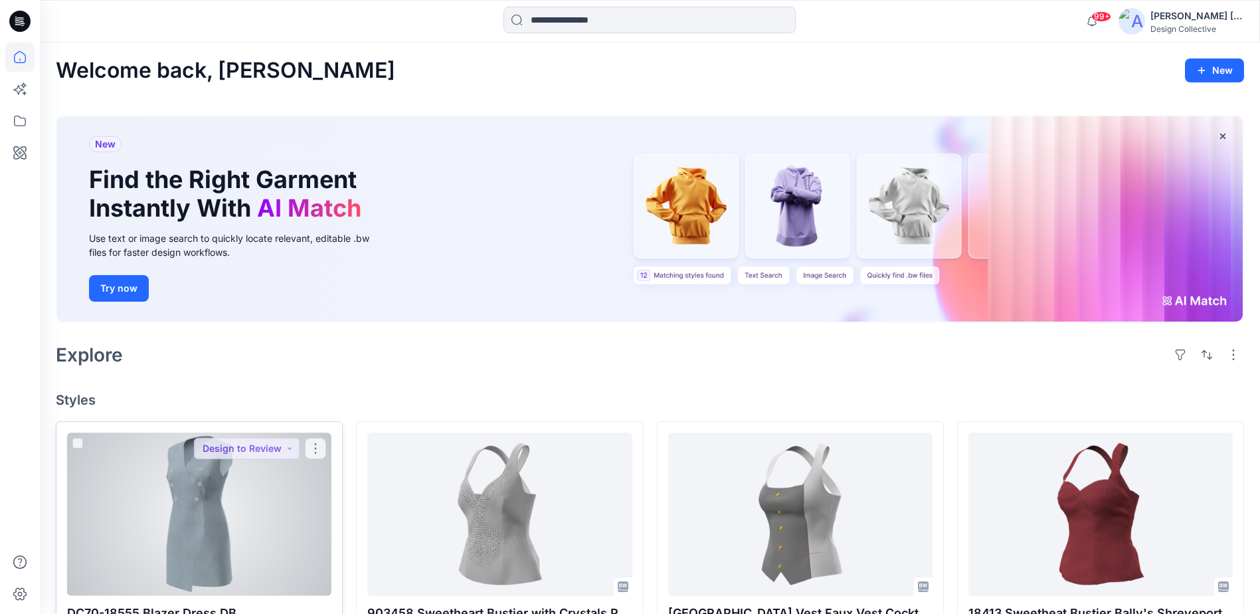
click at [206, 467] on div at bounding box center [199, 513] width 264 height 163
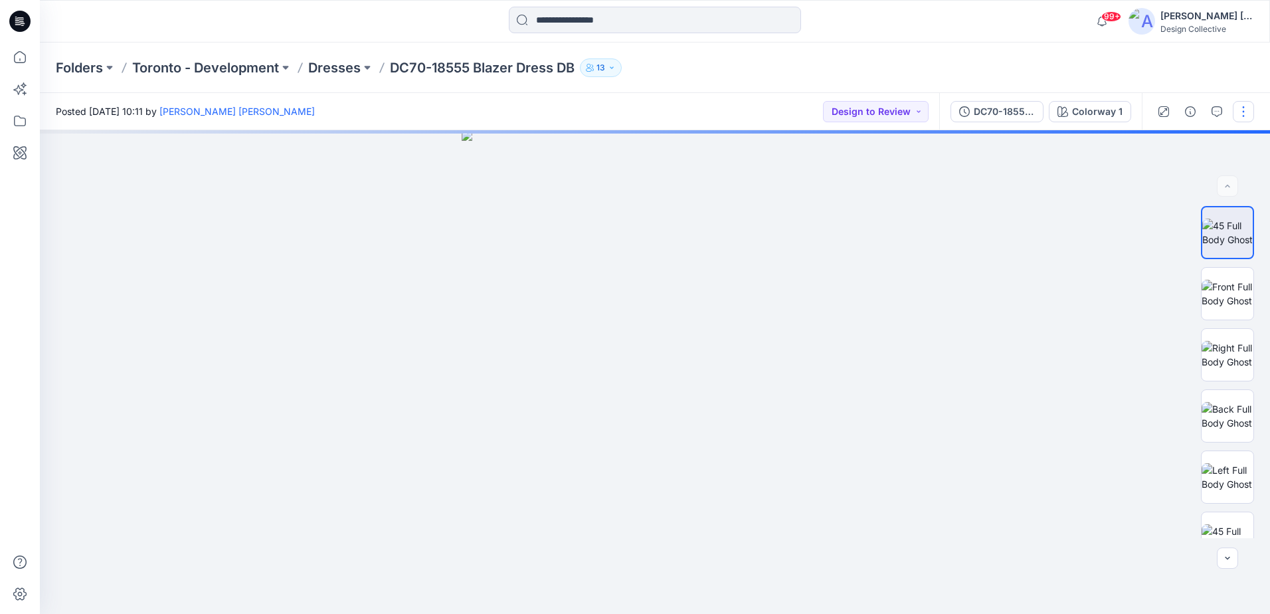
click at [1250, 104] on button "button" at bounding box center [1242, 111] width 21 height 21
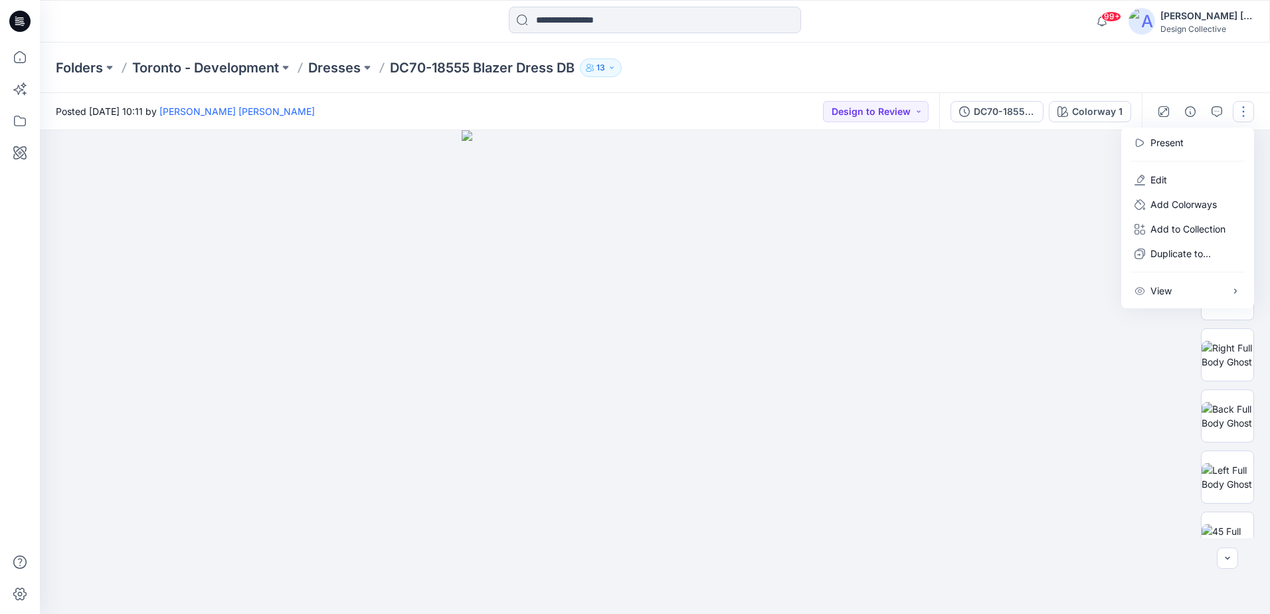
click at [761, 308] on img at bounding box center [654, 371] width 386 height 483
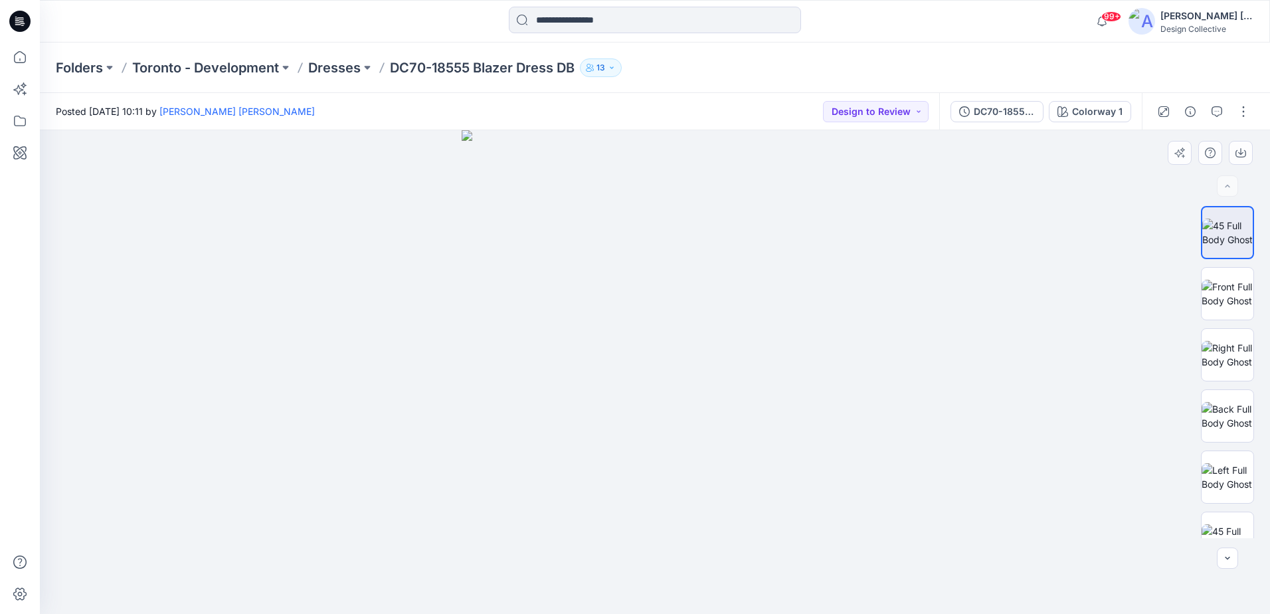
click at [671, 295] on img at bounding box center [654, 371] width 386 height 483
click at [1218, 299] on img at bounding box center [1227, 294] width 52 height 28
drag, startPoint x: 699, startPoint y: 236, endPoint x: 679, endPoint y: 312, distance: 78.7
click at [683, 309] on img at bounding box center [655, 335] width 616 height 558
drag, startPoint x: 728, startPoint y: 289, endPoint x: 738, endPoint y: 270, distance: 22.6
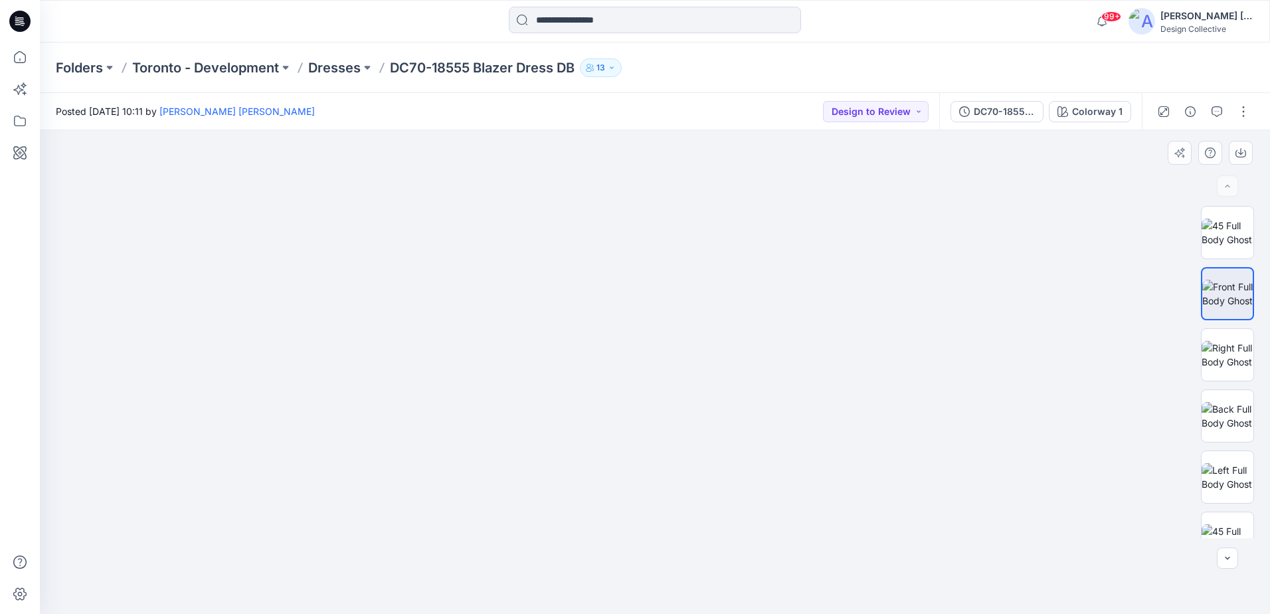
click at [737, 276] on img at bounding box center [654, 344] width 501 height 537
drag, startPoint x: 740, startPoint y: 270, endPoint x: 740, endPoint y: 288, distance: 18.6
click at [740, 286] on img at bounding box center [654, 349] width 501 height 529
click at [20, 58] on icon at bounding box center [19, 56] width 29 height 29
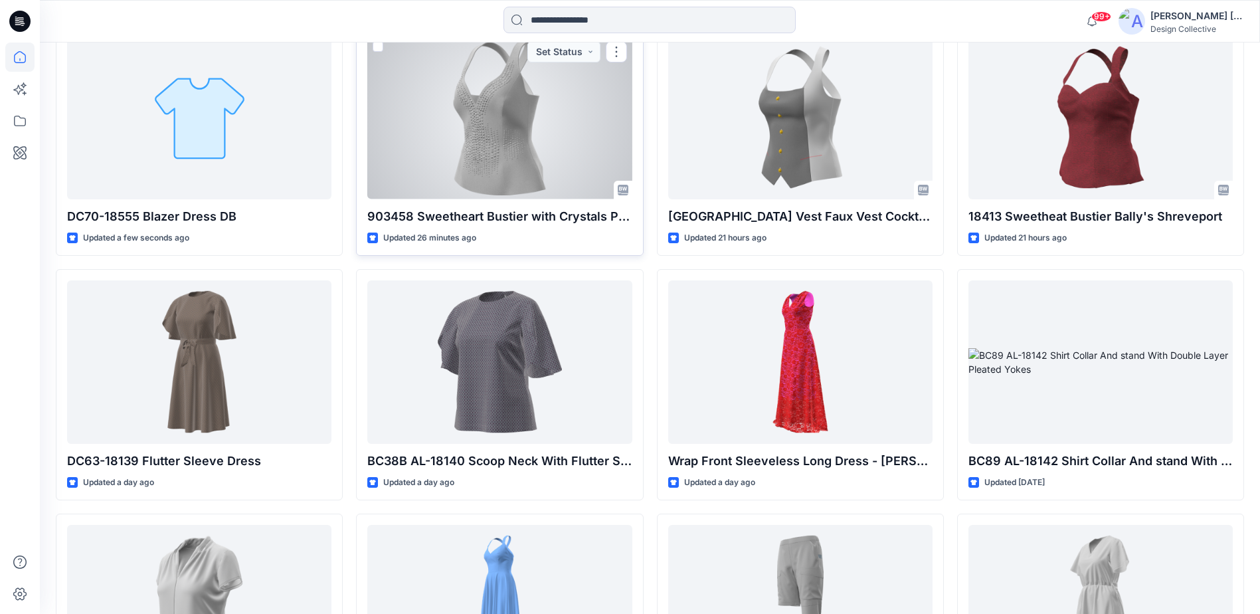
scroll to position [405, 0]
